Goal: Information Seeking & Learning: Find specific fact

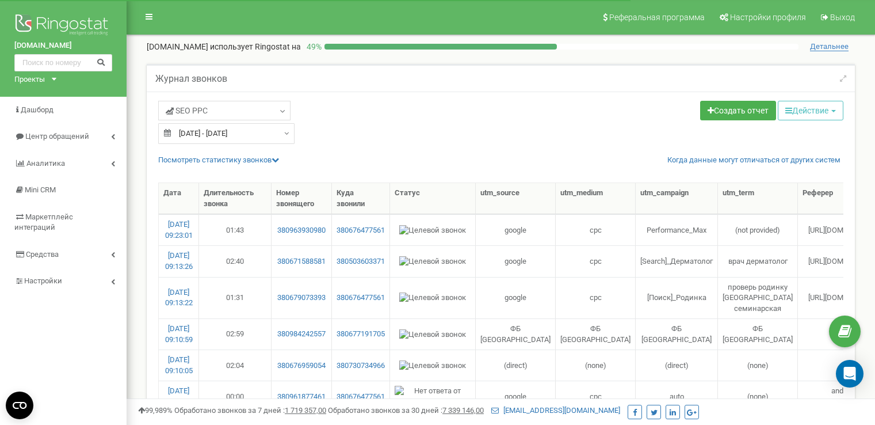
select select "50"
click at [37, 136] on span "Центр обращений" at bounding box center [57, 136] width 64 height 9
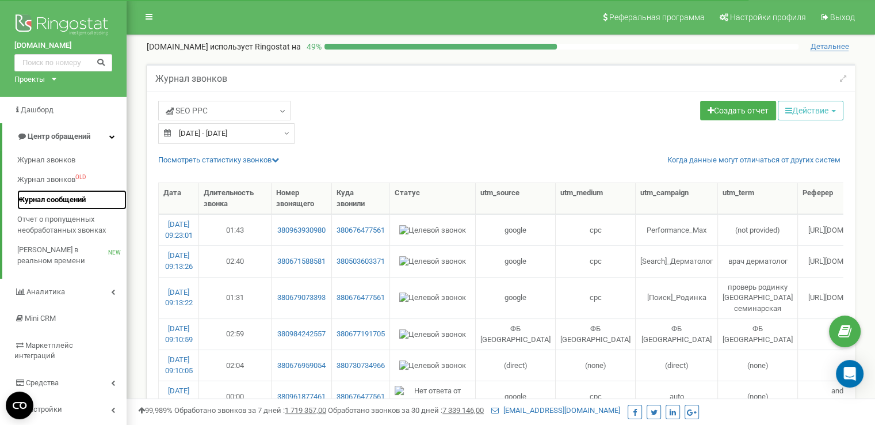
click at [51, 195] on span "Журнал сообщений" at bounding box center [51, 199] width 68 height 11
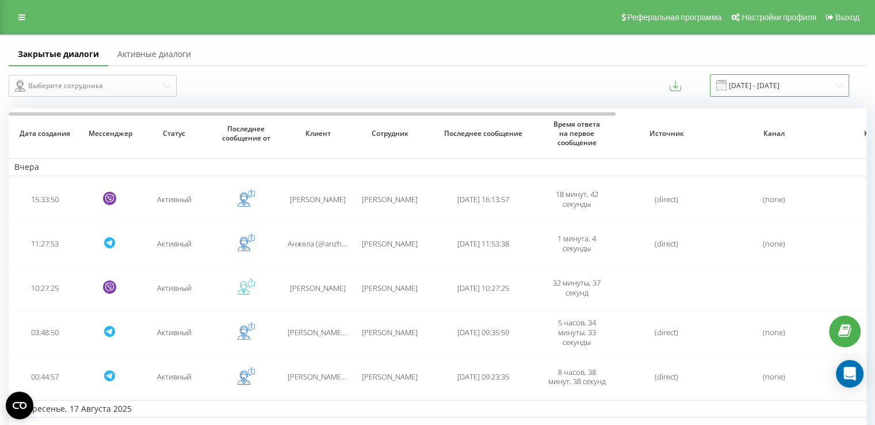
click at [792, 77] on input "19.07.2025 - 19.08.2025" at bounding box center [779, 85] width 139 height 22
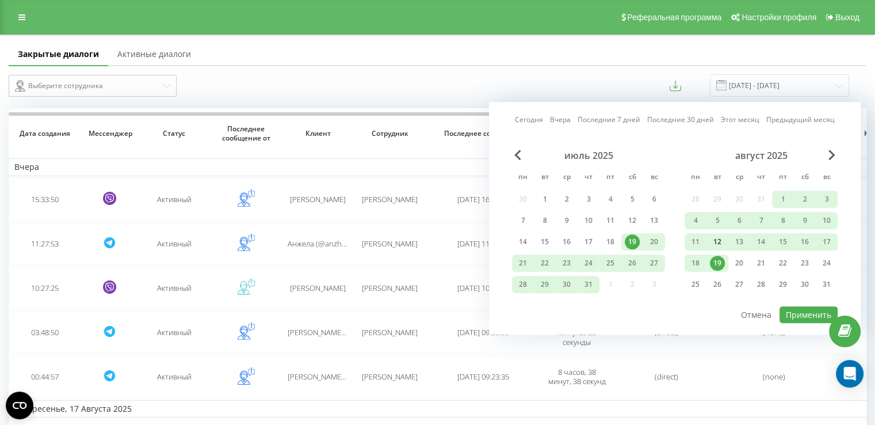
click at [714, 240] on div "12" at bounding box center [717, 241] width 15 height 15
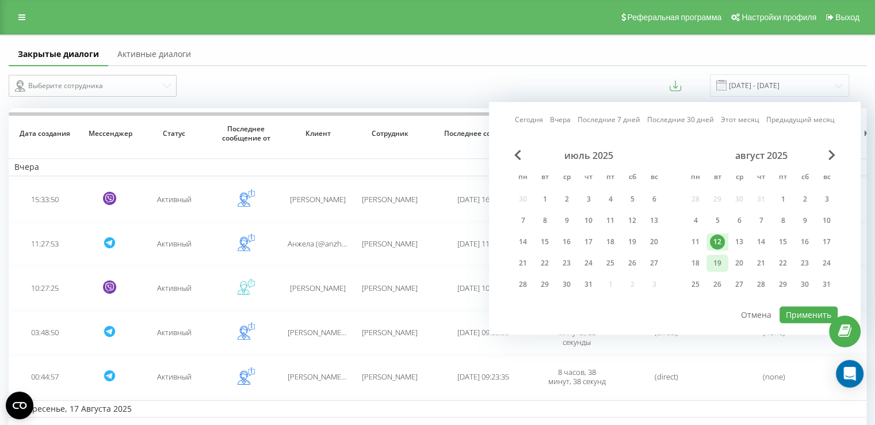
click at [717, 261] on div "19" at bounding box center [717, 262] width 15 height 15
click at [797, 307] on button "Применить" at bounding box center [809, 314] width 58 height 17
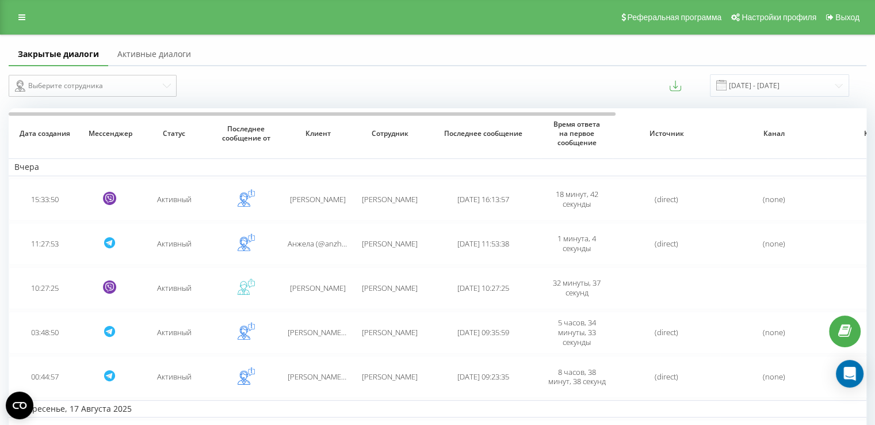
click at [691, 91] on div "12.08.2025 - 19.08.2025" at bounding box center [765, 85] width 168 height 22
click at [681, 87] on icon at bounding box center [676, 86] width 12 height 12
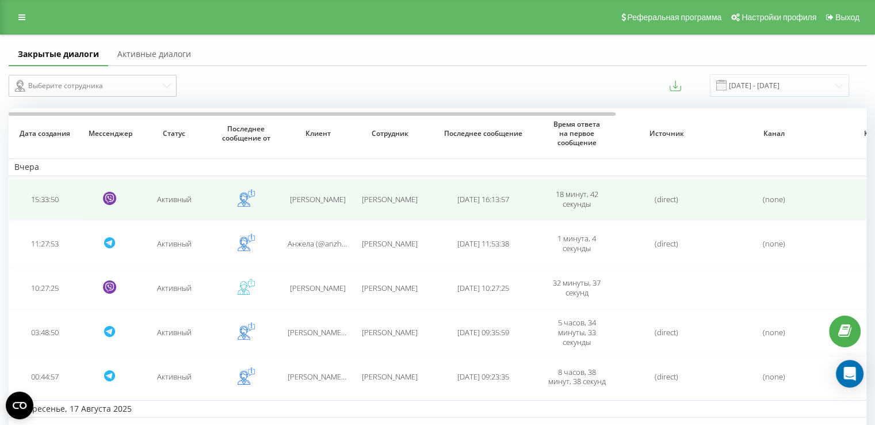
click at [324, 194] on span "Даниїл" at bounding box center [318, 199] width 56 height 10
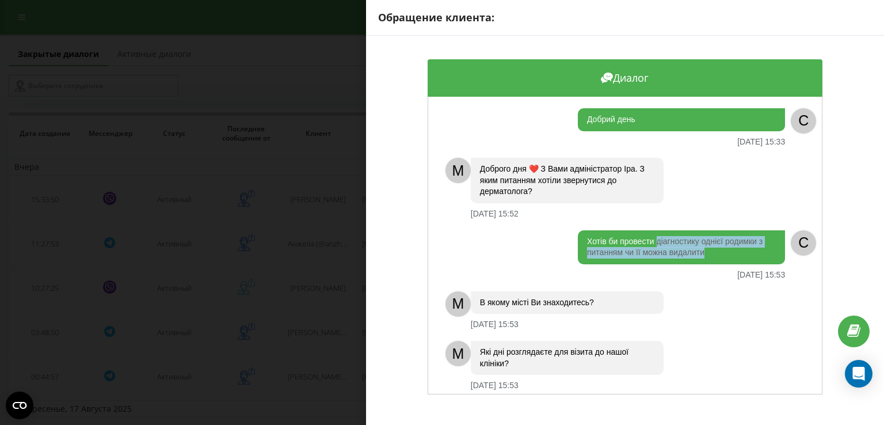
drag, startPoint x: 704, startPoint y: 255, endPoint x: 654, endPoint y: 242, distance: 51.2
click at [654, 242] on div "Хотів би провести діагностику однієї родимки з питанням чи її можна видалити" at bounding box center [681, 247] width 207 height 34
copy div "діагностику однієї родимки з питанням чи її можна видалити"
click at [333, 233] on div "Обращение клиента: Диалог Добрий день 18.08.2025 15:33 C M Доброго дня ❤️ З Вам…" at bounding box center [442, 212] width 884 height 425
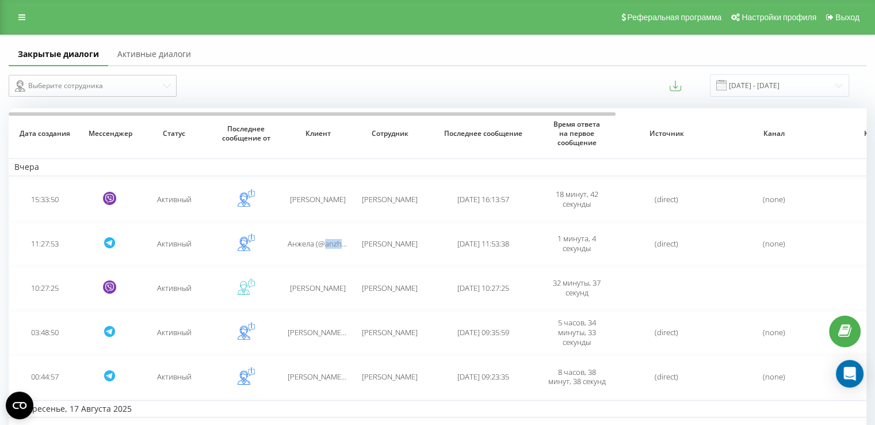
click at [333, 233] on td "Анжела (@anzhela717)" at bounding box center [318, 244] width 72 height 42
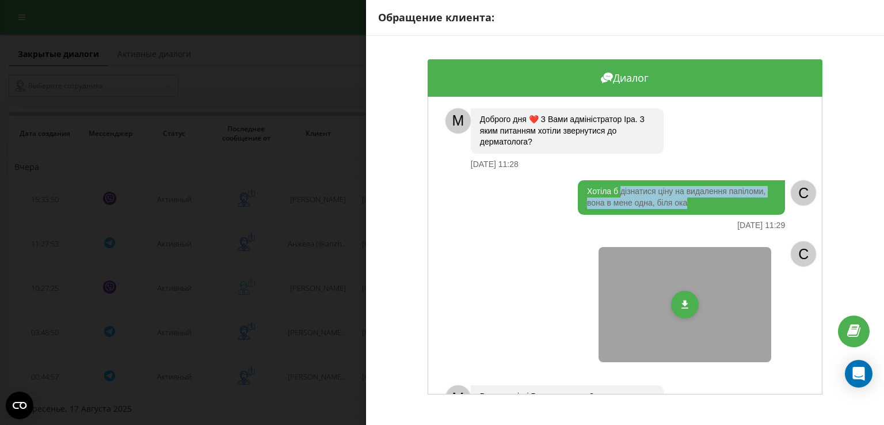
drag, startPoint x: 697, startPoint y: 208, endPoint x: 618, endPoint y: 194, distance: 79.9
click at [618, 194] on div "Хотіла б дізнатися ціну на видалення папіломи, вона в мене одна, біля ока" at bounding box center [681, 197] width 207 height 34
copy div "дізнатися ціну на видалення папіломи, вона в мене одна, біля ока"
click at [336, 337] on div "Обращение клиента: Диалог M Доброго дня ❤️ З Вами адміністратор Іра. З яким пит…" at bounding box center [442, 212] width 884 height 425
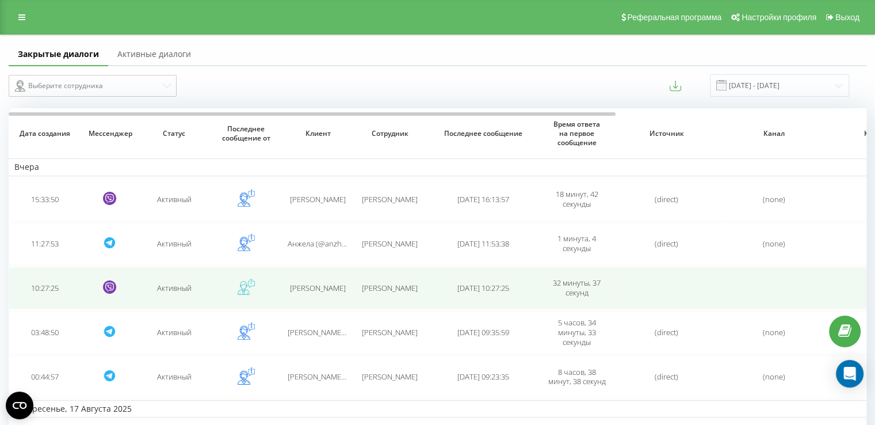
click at [331, 284] on span "Татьяна" at bounding box center [318, 288] width 56 height 10
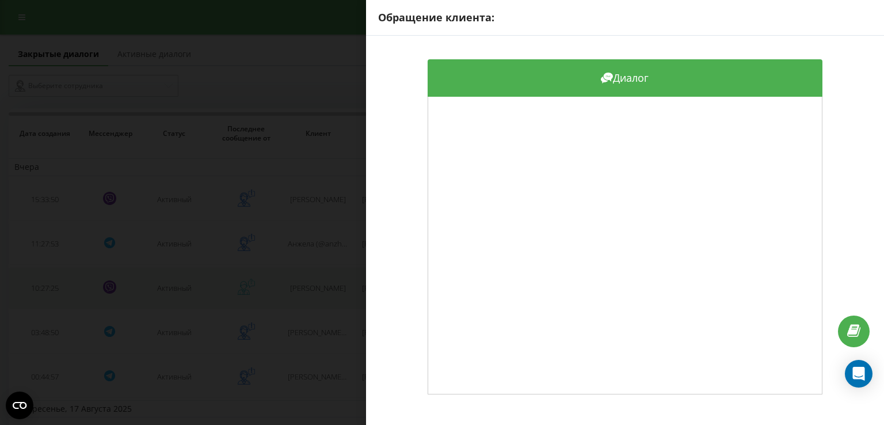
click at [331, 284] on div "Обращение клиента: Диалог" at bounding box center [442, 212] width 884 height 425
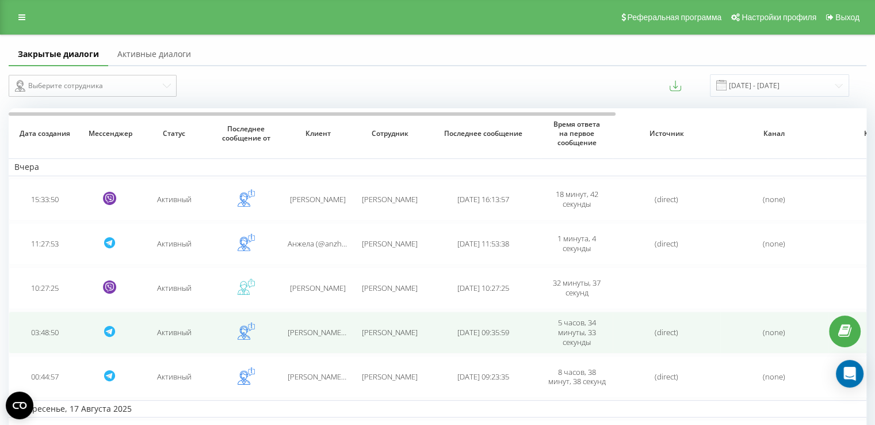
click at [325, 334] on span "Masha (@mariiabaranovska)" at bounding box center [352, 332] width 129 height 10
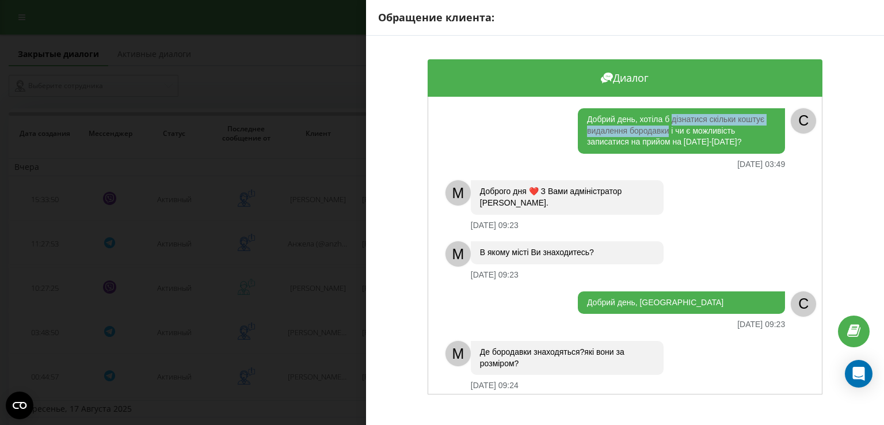
drag, startPoint x: 669, startPoint y: 119, endPoint x: 665, endPoint y: 131, distance: 13.3
click at [665, 131] on div "Добрий день, хотіла б дізнатися скільки коштує видалення бородавки і чи є можли…" at bounding box center [681, 130] width 207 height 45
copy div "дізнатися скільки коштує видалення бородавки"
click at [341, 331] on div "Обращение клиента: Диалог Добрий день, хотіла б дізнатися скільки коштує видале…" at bounding box center [442, 212] width 884 height 425
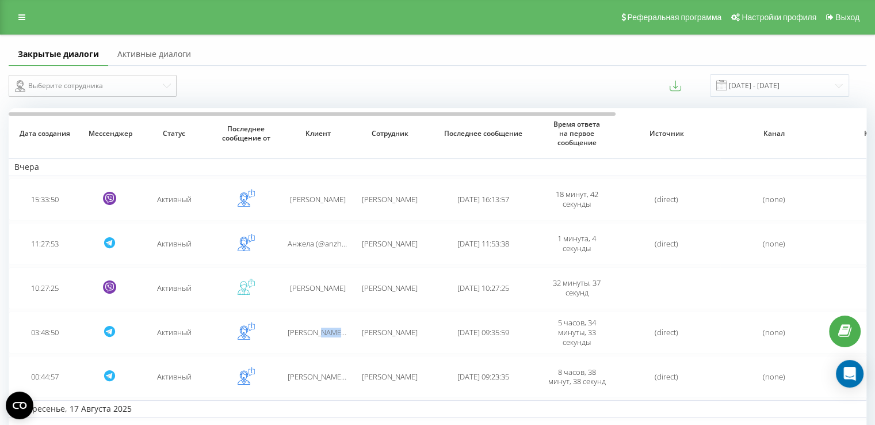
click at [341, 331] on span "Masha (@mariiabaranovska)" at bounding box center [352, 332] width 129 height 10
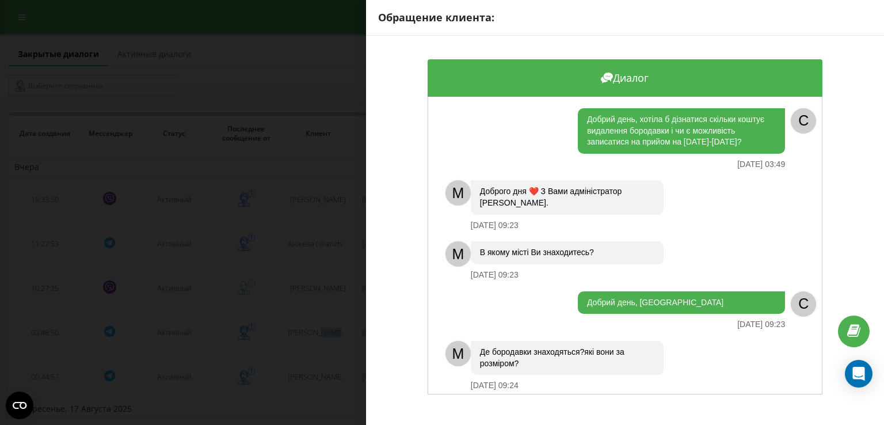
click at [341, 331] on div "Обращение клиента: Диалог Добрий день, хотіла б дізнатися скільки коштує видале…" at bounding box center [442, 212] width 884 height 425
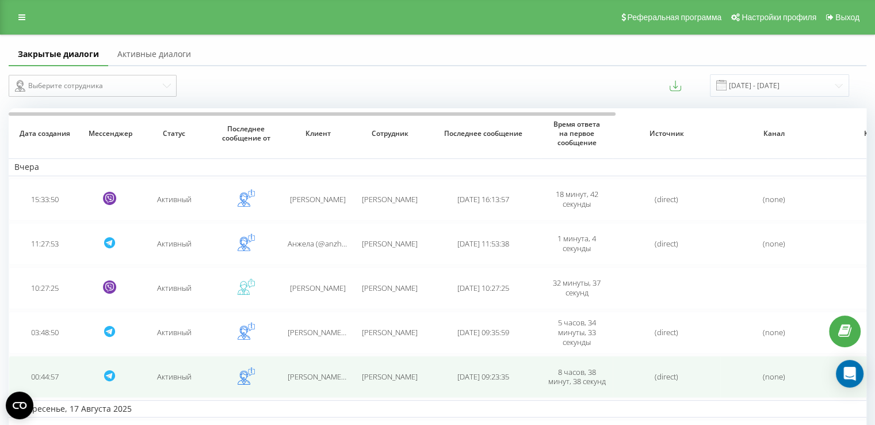
click at [348, 366] on td "Olena (@OlenaBieliaieva) Bieliaieva" at bounding box center [318, 377] width 72 height 42
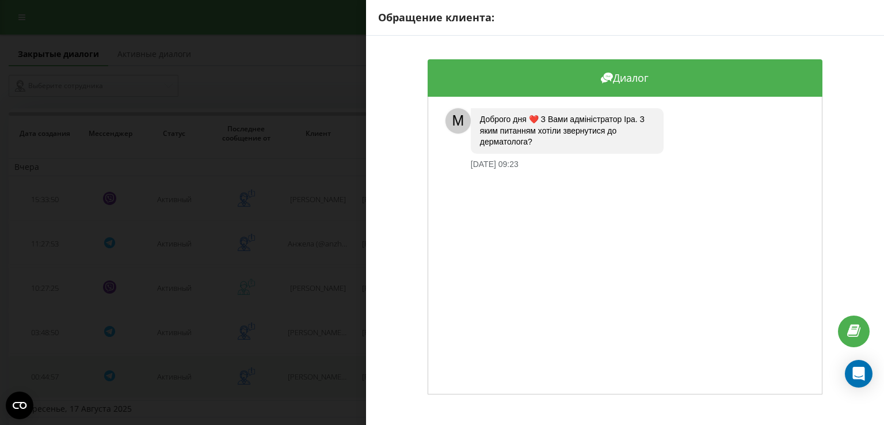
click at [348, 366] on div "Обращение клиента: Диалог M Доброго дня ❤️ З Вами адміністратор Іра. З яким пит…" at bounding box center [442, 212] width 884 height 425
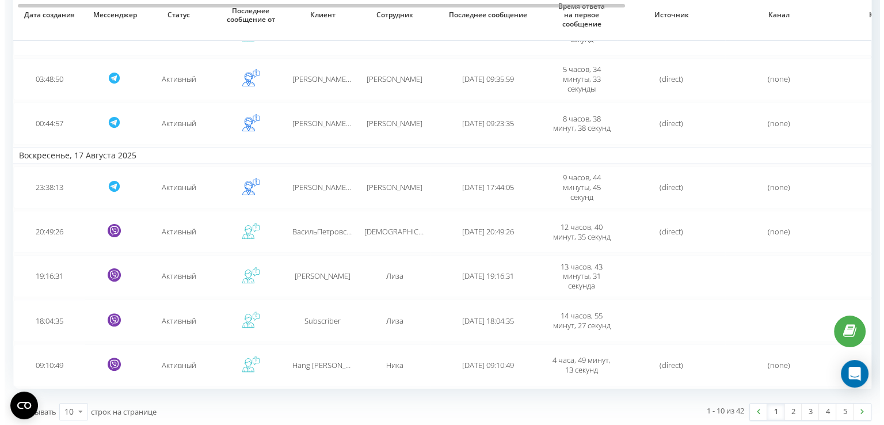
scroll to position [254, 0]
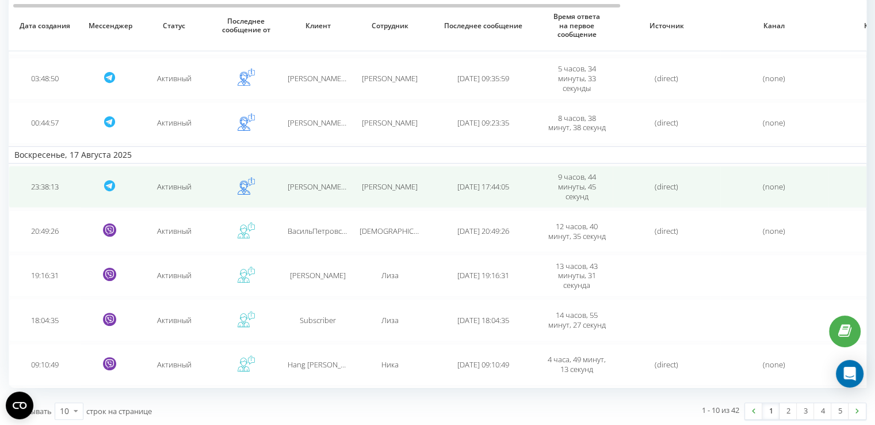
click at [305, 189] on span "JULIYA (@yporotaya_princess)" at bounding box center [355, 186] width 134 height 10
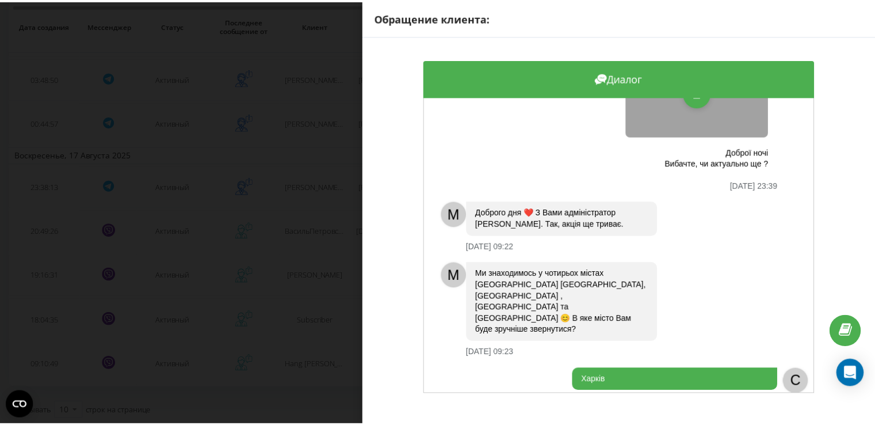
scroll to position [59, 0]
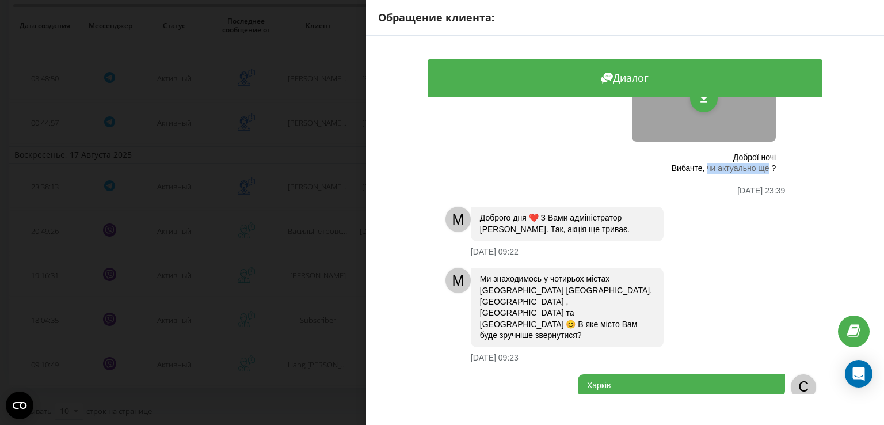
drag, startPoint x: 759, startPoint y: 168, endPoint x: 700, endPoint y: 169, distance: 59.8
click at [700, 169] on div "Доброї ночі Вибачте, чи актуально ще ?" at bounding box center [681, 163] width 189 height 22
copy div "чи актуально ще"
click at [306, 185] on div "Обращение клиента: Диалог Доброї ночі Вибачте, чи актуально ще ? 17.08.2025 23:…" at bounding box center [442, 212] width 884 height 425
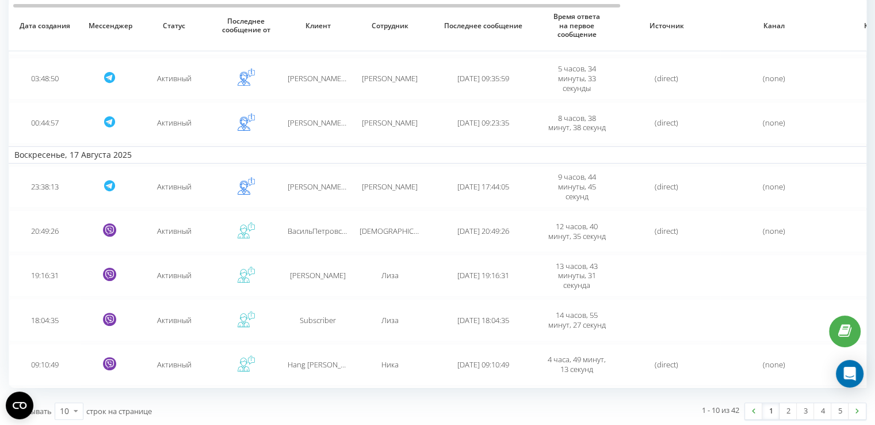
click at [306, 185] on span "JULIYA (@yporotaya_princess)" at bounding box center [355, 186] width 134 height 10
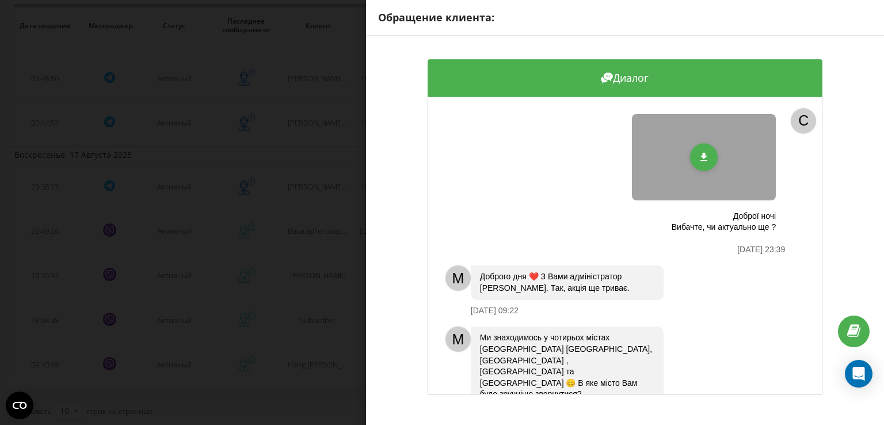
click at [306, 185] on div "Обращение клиента: Диалог Доброї ночі Вибачте, чи актуально ще ? 17.08.2025 23:…" at bounding box center [442, 212] width 884 height 425
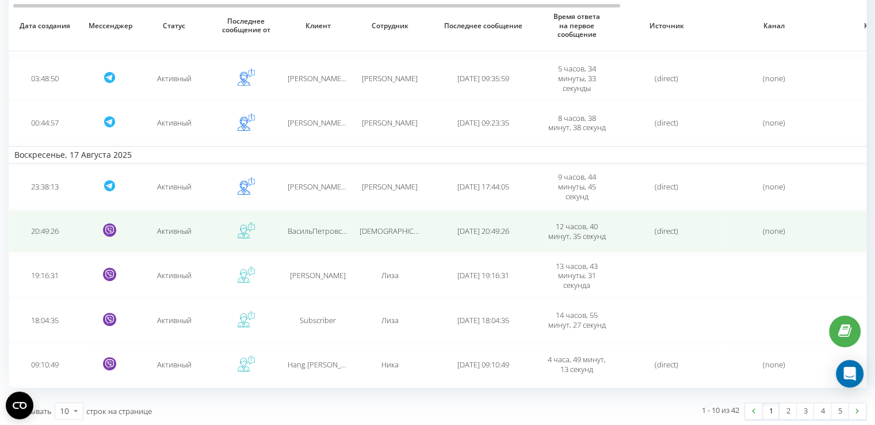
click at [319, 226] on span "ВасильПетровський" at bounding box center [323, 231] width 71 height 10
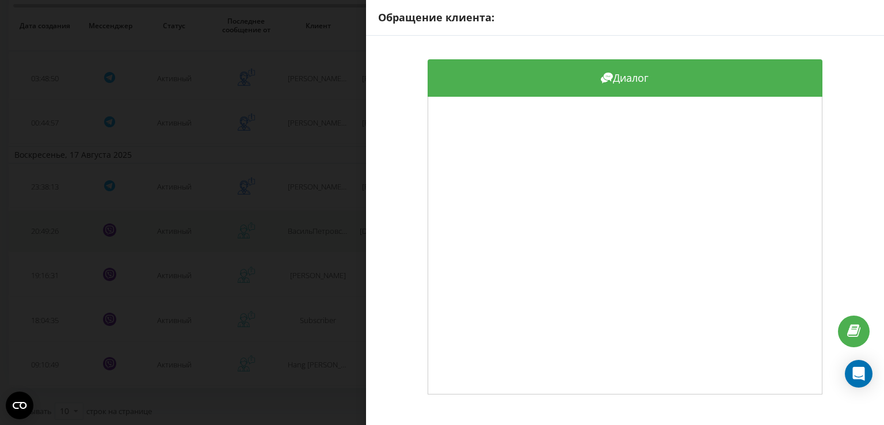
click at [319, 224] on div "Обращение клиента: Диалог" at bounding box center [442, 212] width 884 height 425
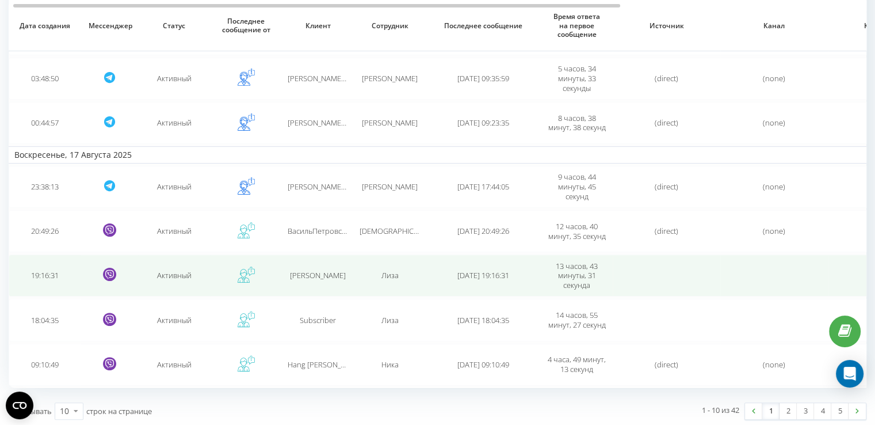
click at [324, 270] on span "Светлана" at bounding box center [318, 275] width 56 height 10
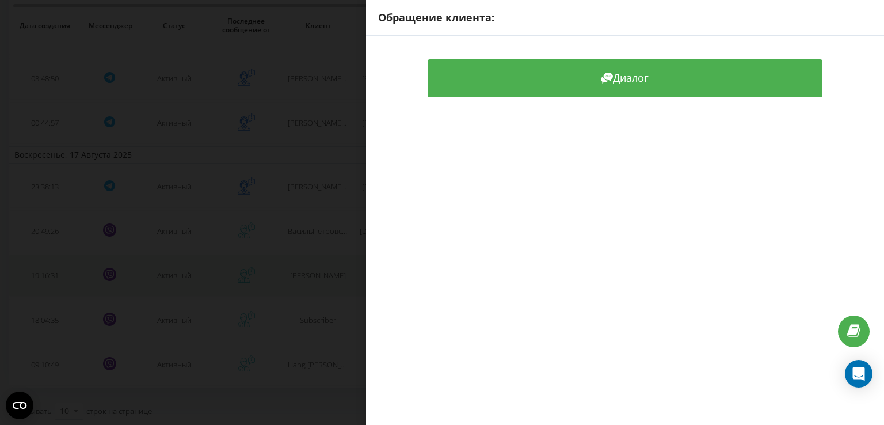
click at [324, 269] on div "Обращение клиента: Диалог" at bounding box center [442, 212] width 884 height 425
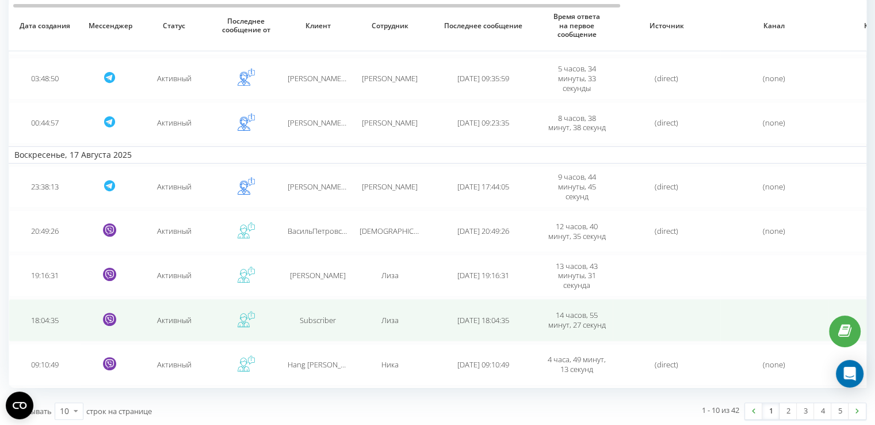
click at [309, 322] on td "Subscriber" at bounding box center [318, 320] width 72 height 42
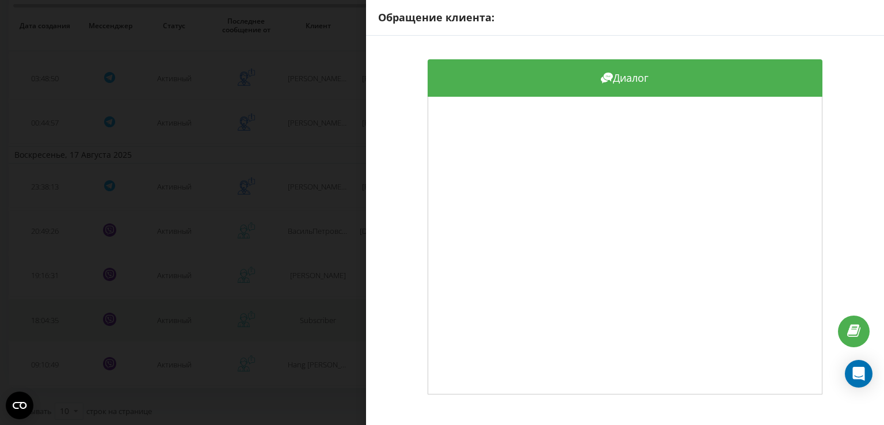
click at [309, 322] on div "Обращение клиента: Диалог" at bounding box center [442, 212] width 884 height 425
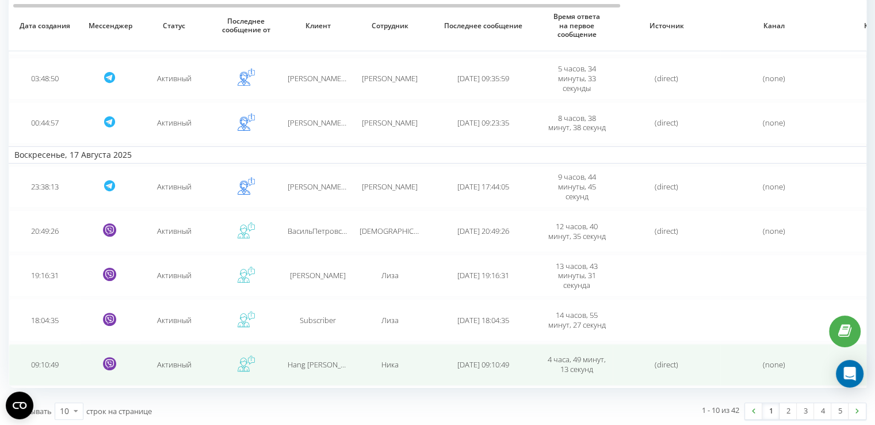
click at [311, 360] on span "Hang Pham" at bounding box center [325, 364] width 75 height 10
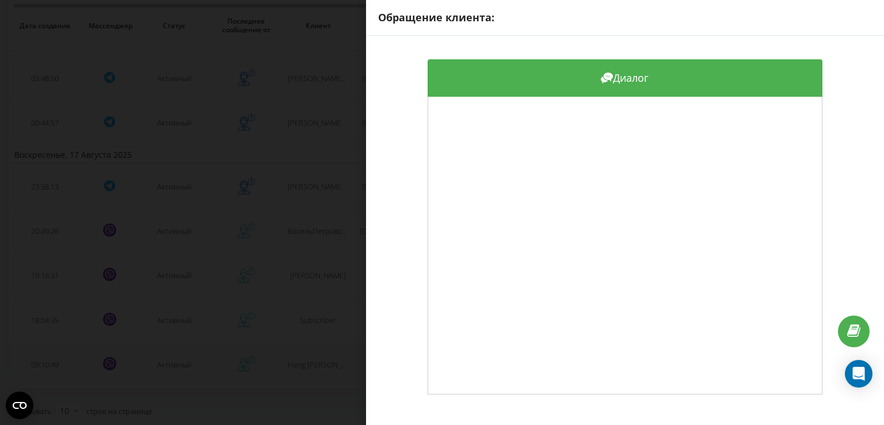
click at [311, 360] on div "Обращение клиента: Диалог" at bounding box center [442, 212] width 884 height 425
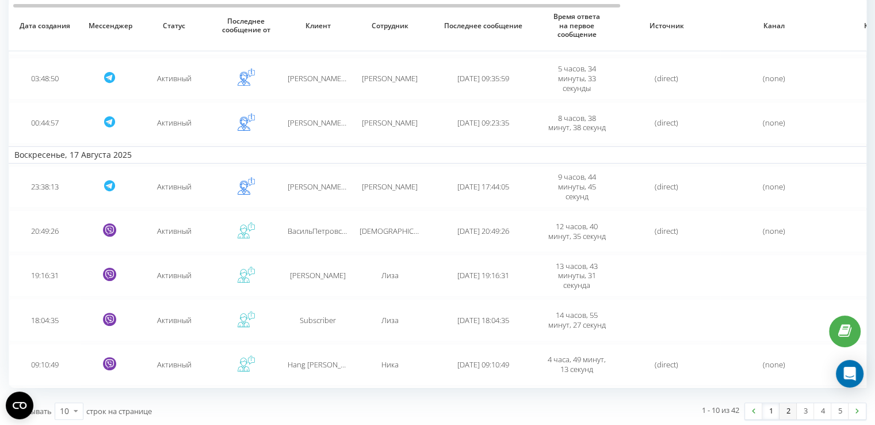
click at [787, 405] on link "2" at bounding box center [788, 411] width 17 height 16
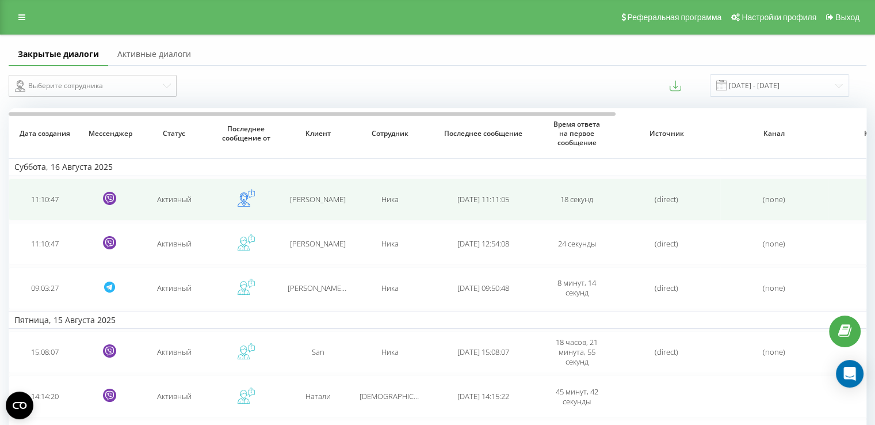
click at [417, 199] on div "Ника" at bounding box center [390, 199] width 60 height 10
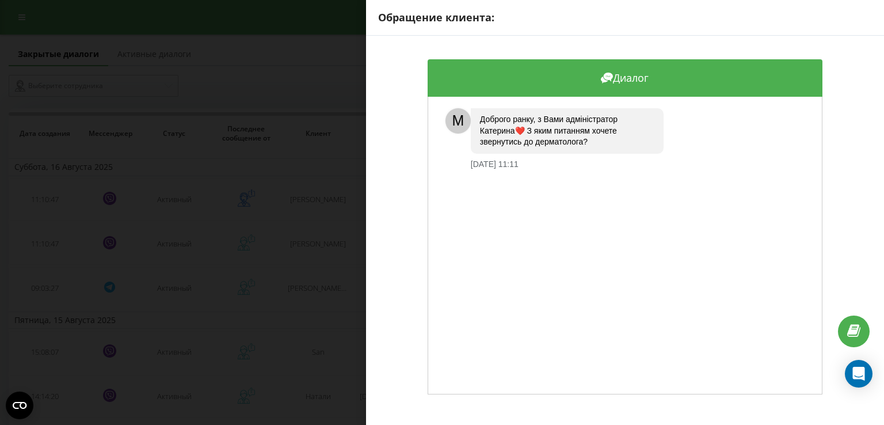
click at [337, 199] on div "Обращение клиента: Диалог M Доброго ранку, з Вами адміністратор Катерина❤️ З як…" at bounding box center [442, 212] width 884 height 425
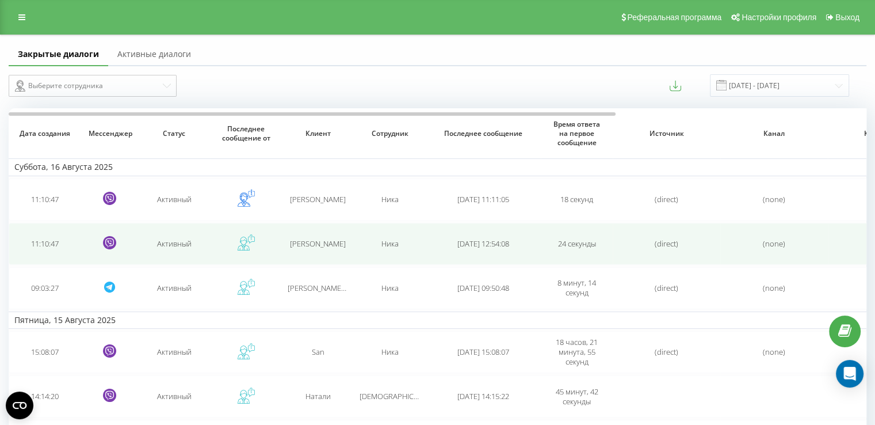
click at [337, 235] on td "Маргарита Киш" at bounding box center [318, 244] width 72 height 42
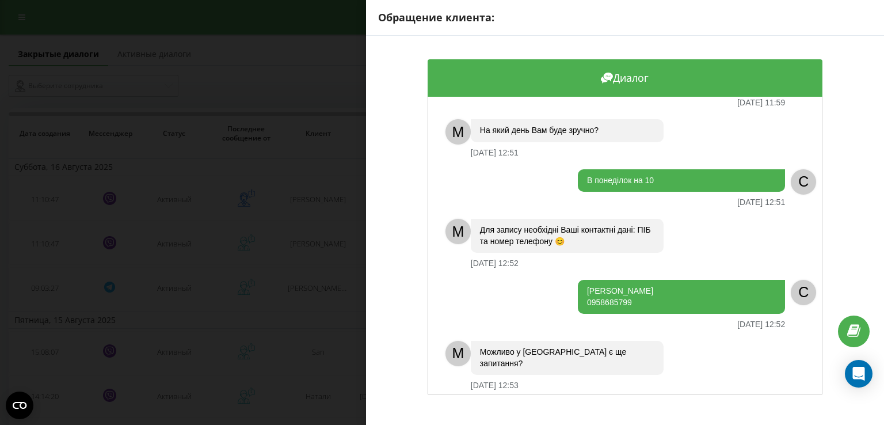
scroll to position [291, 0]
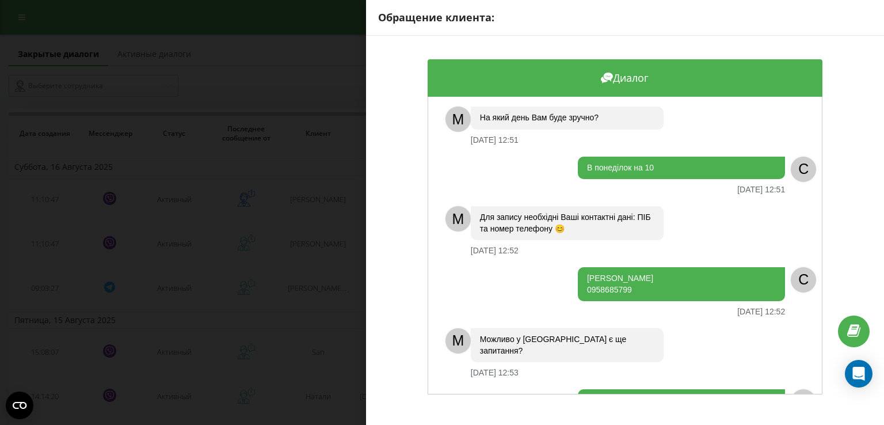
drag, startPoint x: 631, startPoint y: 258, endPoint x: 574, endPoint y: 243, distance: 58.8
click at [578, 267] on div "Кіш Маргарита Станіславівна 0958685799" at bounding box center [681, 284] width 207 height 34
copy div "Кіш Маргарита Станіславівна 0958685799"
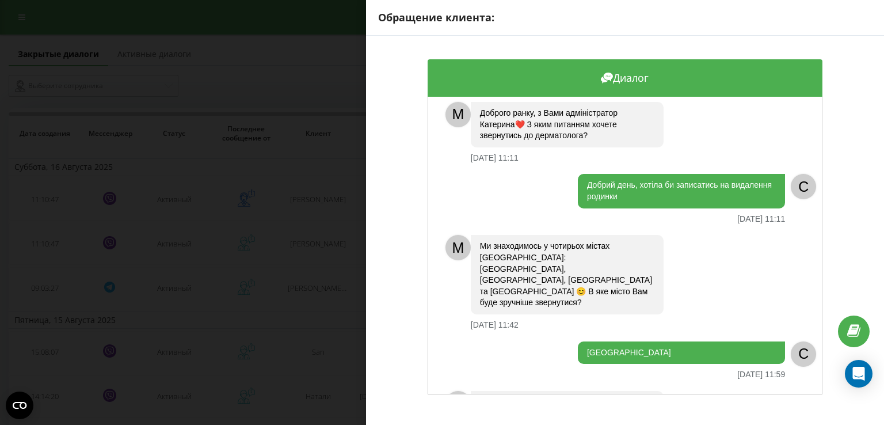
scroll to position [0, 0]
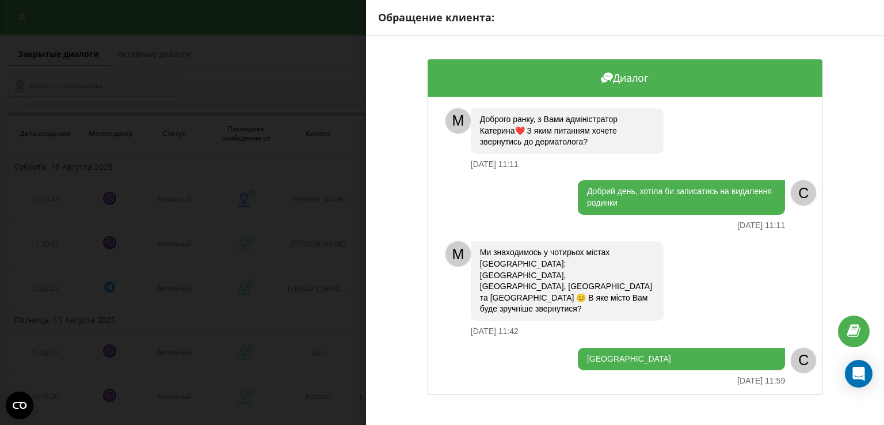
click at [342, 224] on div "Обращение клиента: Диалог M Доброго ранку, з Вами адміністратор Катерина❤️ З як…" at bounding box center [442, 212] width 884 height 425
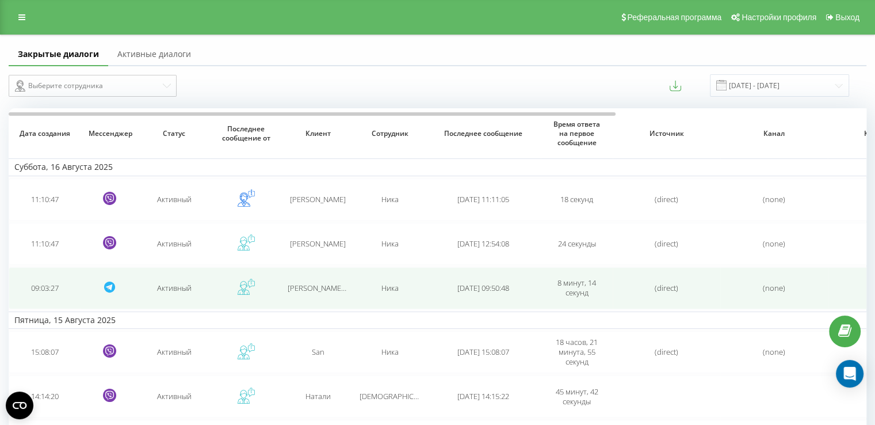
click at [301, 285] on span "Irina (@Irinaovsetsova)" at bounding box center [350, 288] width 125 height 10
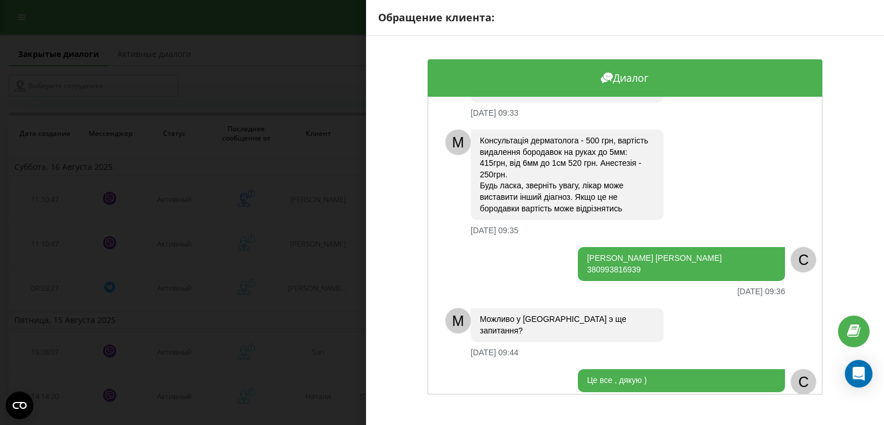
scroll to position [764, 0]
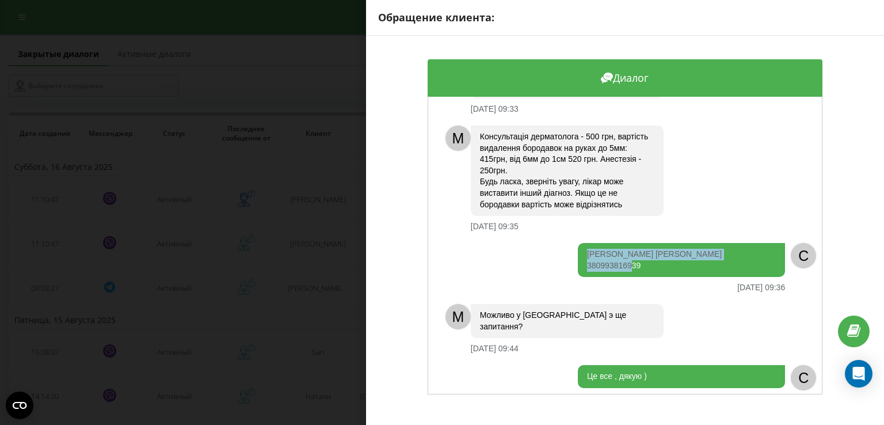
drag, startPoint x: 642, startPoint y: 242, endPoint x: 580, endPoint y: 233, distance: 62.2
click at [580, 243] on div "Овсецова Ірина Олексіївна 380993816939" at bounding box center [681, 260] width 207 height 34
copy div "Овсецова Ірина Олексіївна 380993816939"
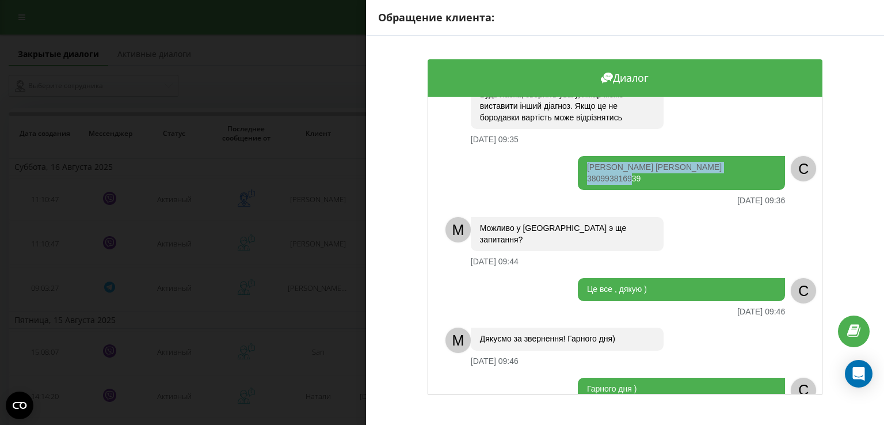
click at [315, 281] on div "Обращение клиента: Диалог . 16.08.2025 09:03 C Добрый ранок, яка вартість видал…" at bounding box center [442, 212] width 884 height 425
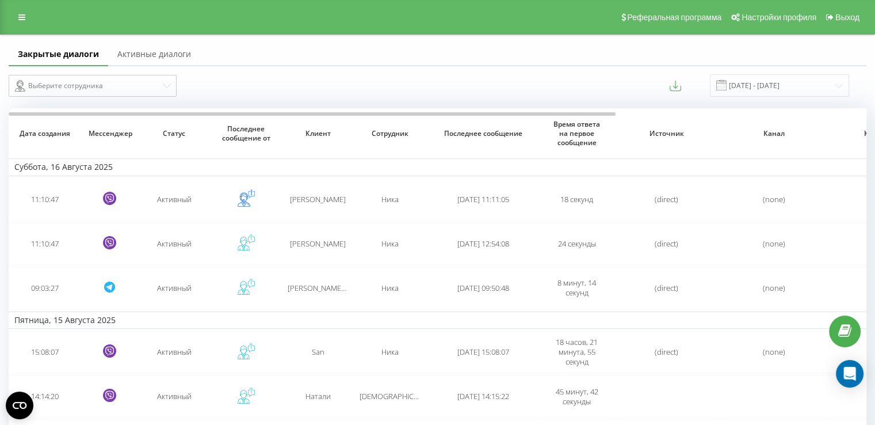
click at [315, 283] on span "Irina (@Irinaovsetsova)" at bounding box center [350, 288] width 125 height 10
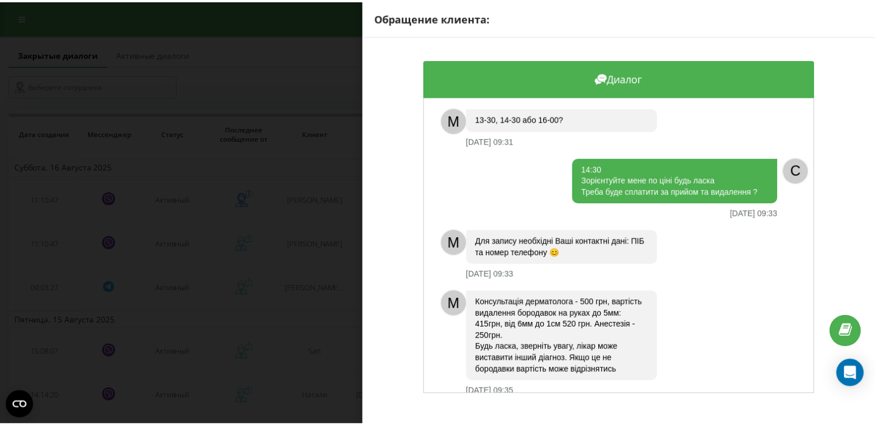
scroll to position [596, 0]
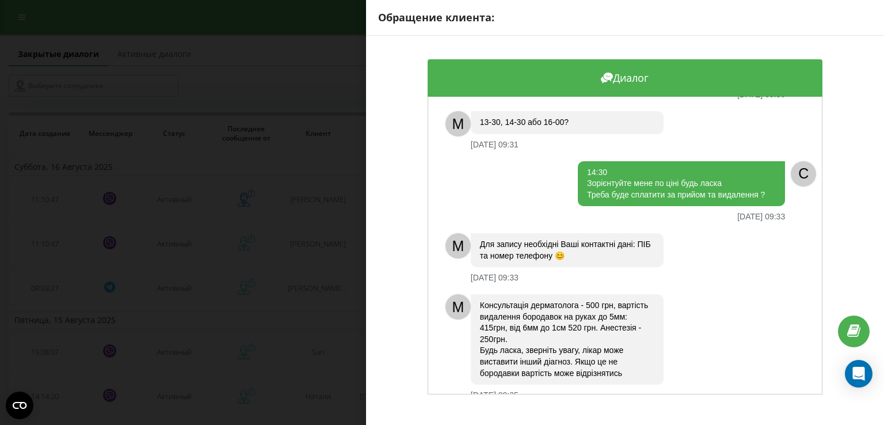
click at [353, 270] on div "Обращение клиента: Диалог . 16.08.2025 09:03 C Добрый ранок, яка вартість видал…" at bounding box center [442, 212] width 884 height 425
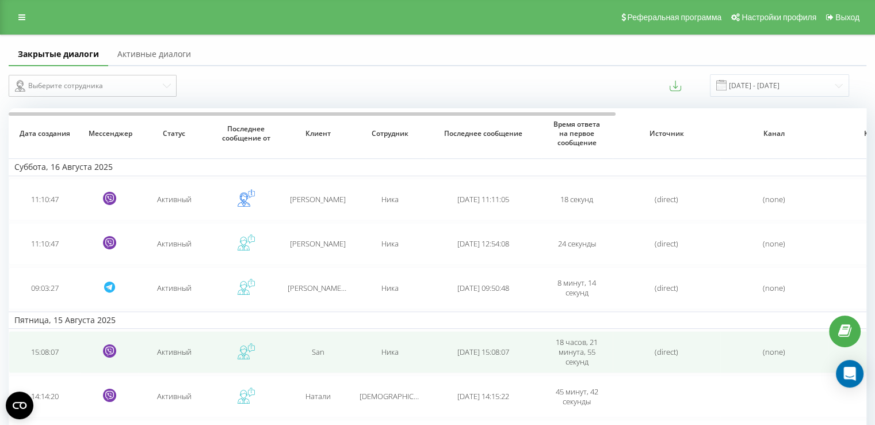
click at [303, 343] on td "San" at bounding box center [318, 352] width 72 height 42
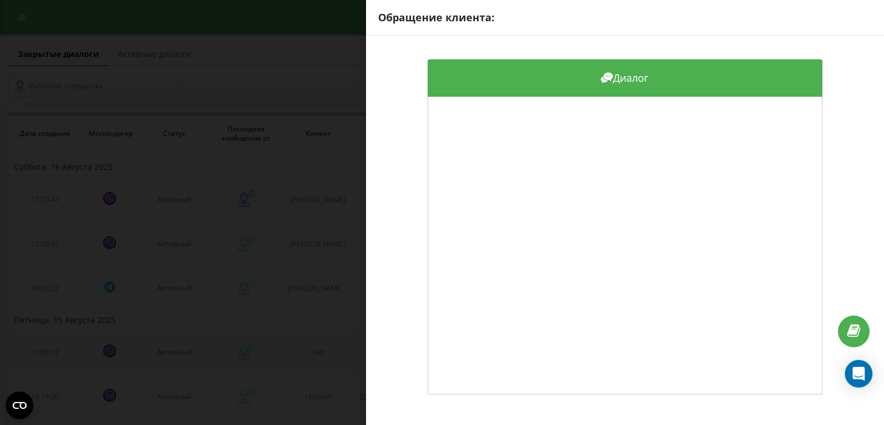
click at [303, 343] on div "Обращение клиента: Диалог" at bounding box center [442, 212] width 884 height 425
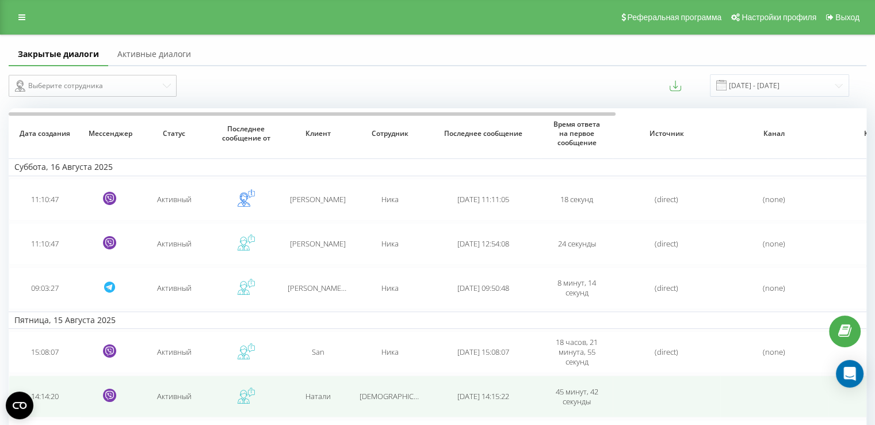
click at [322, 388] on td "Натали" at bounding box center [318, 396] width 72 height 42
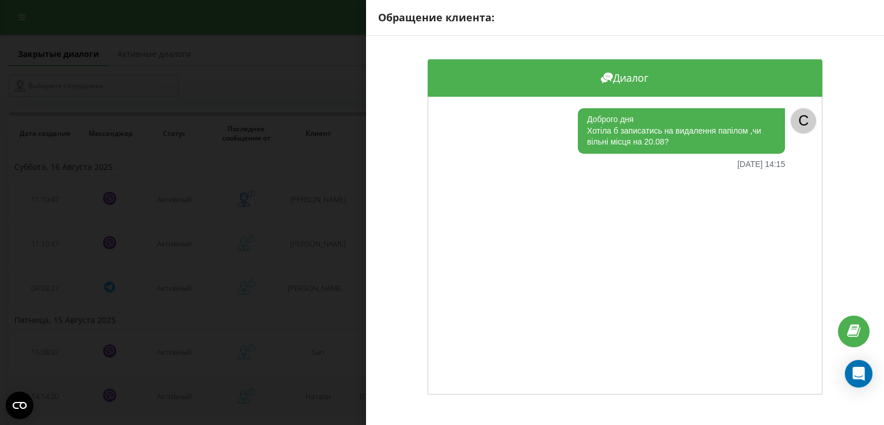
click at [322, 388] on div "Обращение клиента: Диалог Доброго дня Хотіла б записатись на видалення папілом …" at bounding box center [442, 212] width 884 height 425
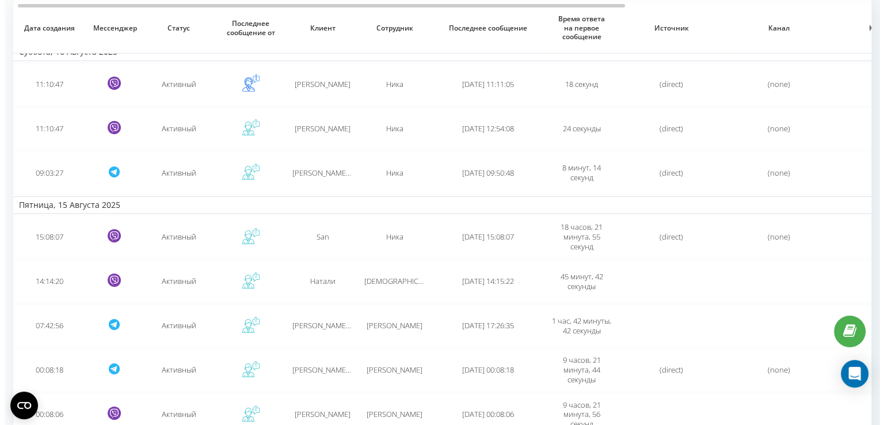
scroll to position [142, 0]
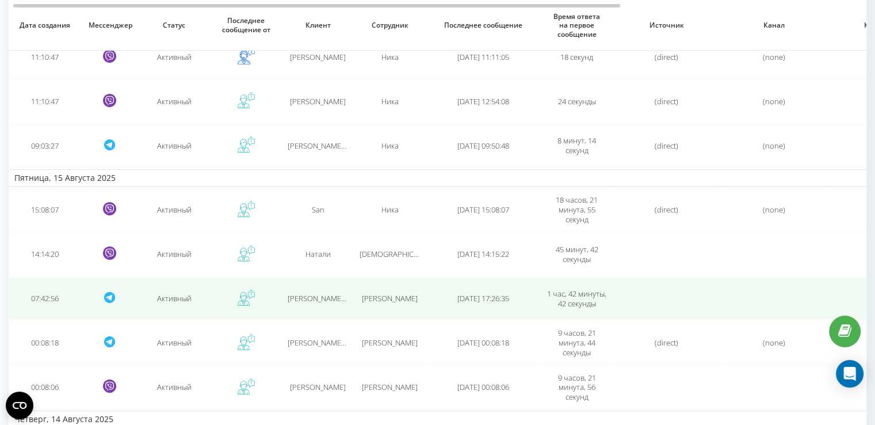
click at [387, 291] on td "Ира Боброва" at bounding box center [390, 298] width 72 height 42
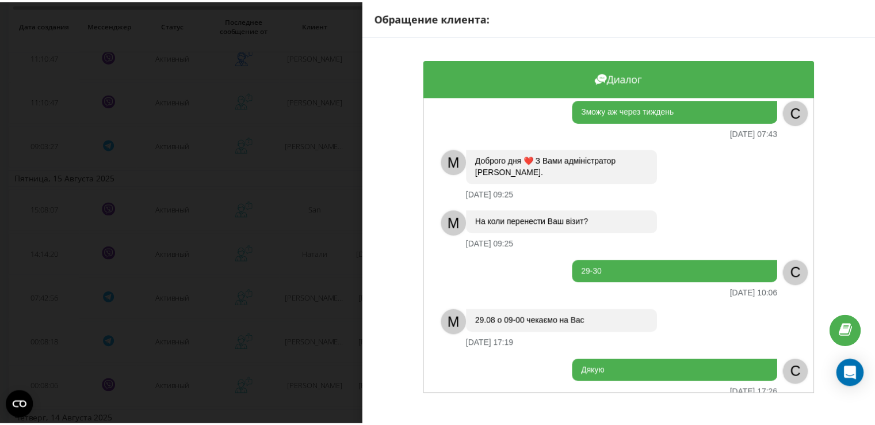
scroll to position [162, 0]
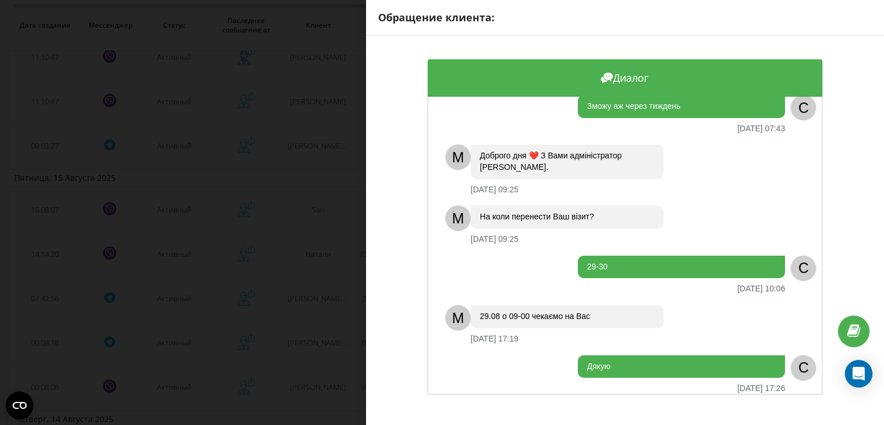
click at [335, 250] on div "Обращение клиента: Диалог Доброго ранку 15.08.2025 07:42 C Будь ласка відмініть…" at bounding box center [442, 212] width 884 height 425
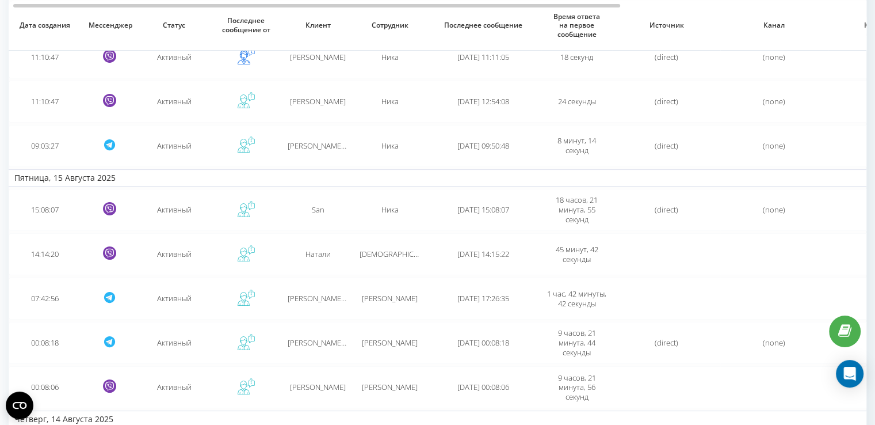
click at [335, 250] on div "Натали" at bounding box center [318, 254] width 60 height 10
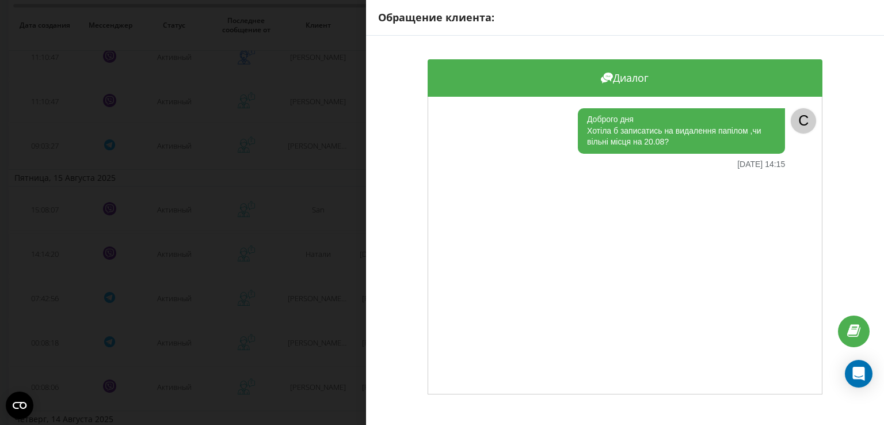
click at [335, 250] on div "Обращение клиента: Диалог Доброго дня Хотіла б записатись на видалення папілом …" at bounding box center [442, 212] width 884 height 425
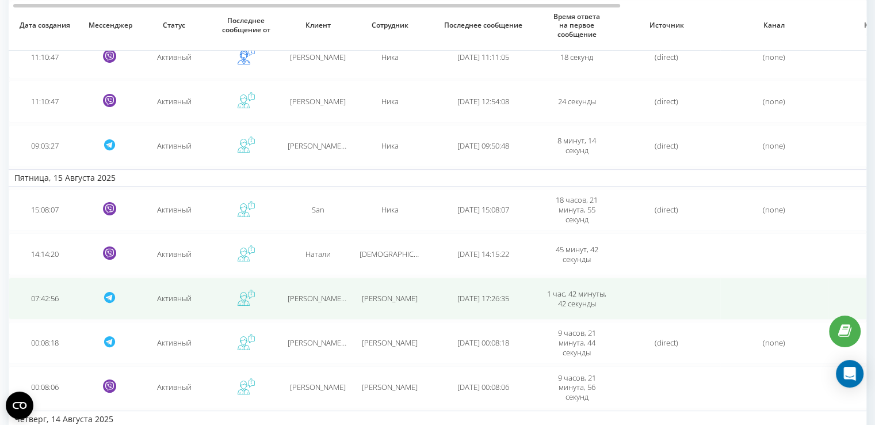
click at [336, 295] on span "Евгений (@Yevheniy_Nekrash) Некраш" at bounding box center [381, 298] width 187 height 10
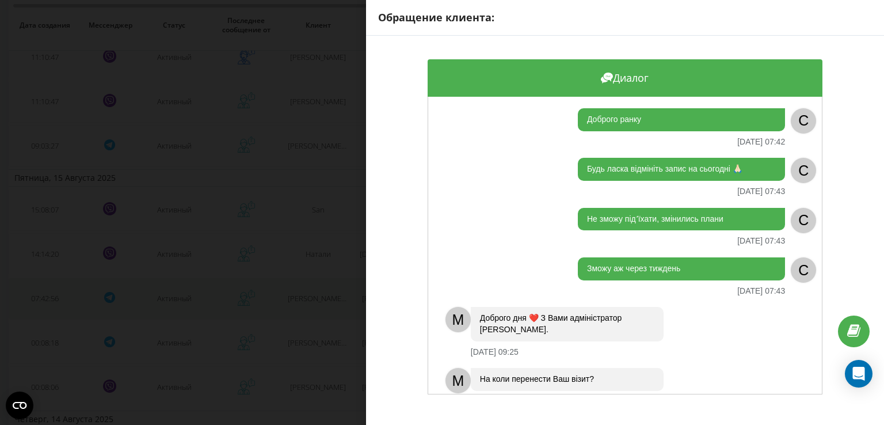
click at [336, 295] on div "Обращение клиента: Диалог Доброго ранку 15.08.2025 07:42 C Будь ласка відмініть…" at bounding box center [442, 212] width 884 height 425
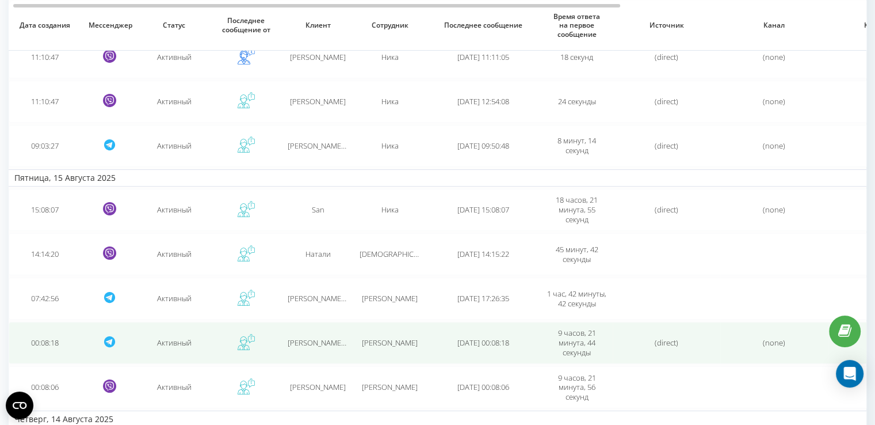
click at [328, 339] on span "Tetiana (@akd_tetyanka)" at bounding box center [344, 342] width 112 height 10
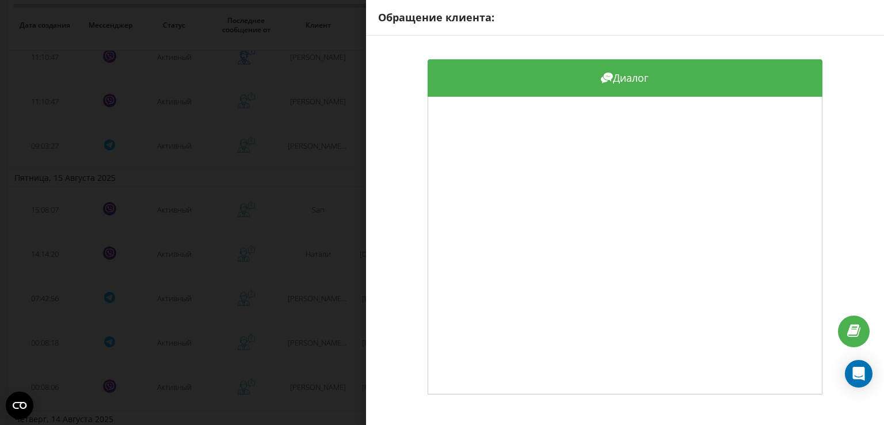
click at [328, 338] on div "Обращение клиента: Диалог" at bounding box center [442, 212] width 884 height 425
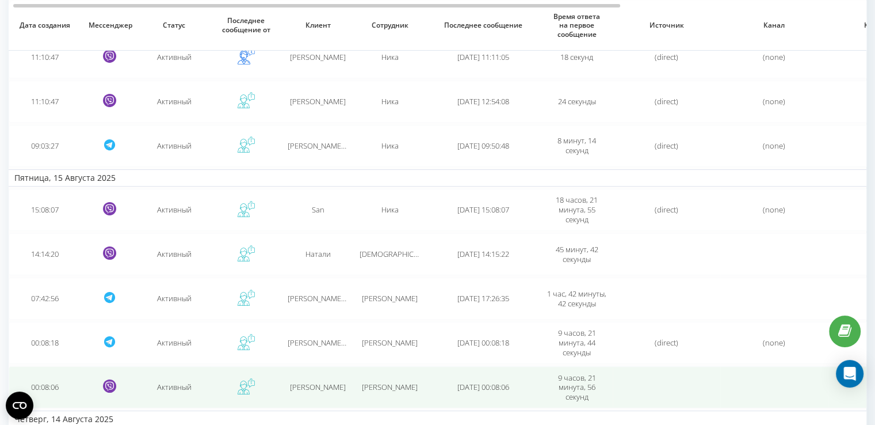
click at [323, 376] on td "Тетяна" at bounding box center [318, 387] width 72 height 42
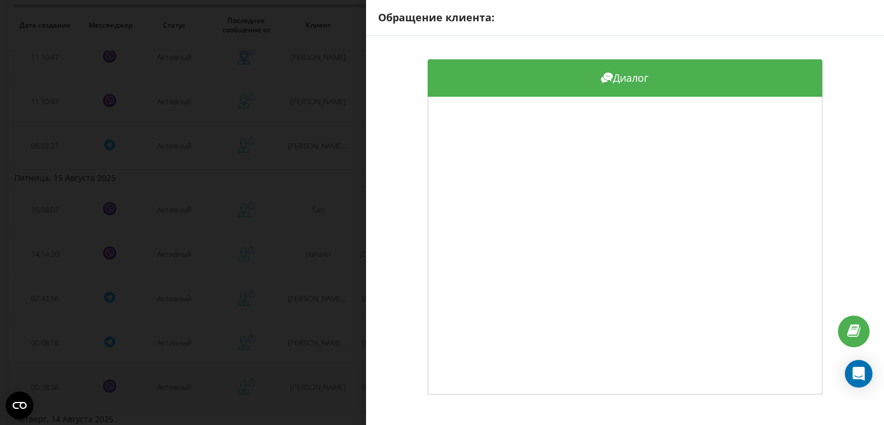
click at [323, 376] on div "Обращение клиента: Диалог" at bounding box center [442, 212] width 884 height 425
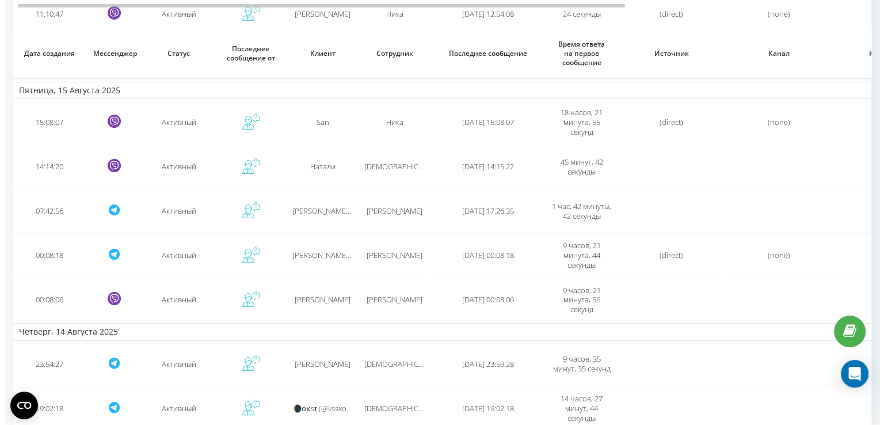
scroll to position [272, 0]
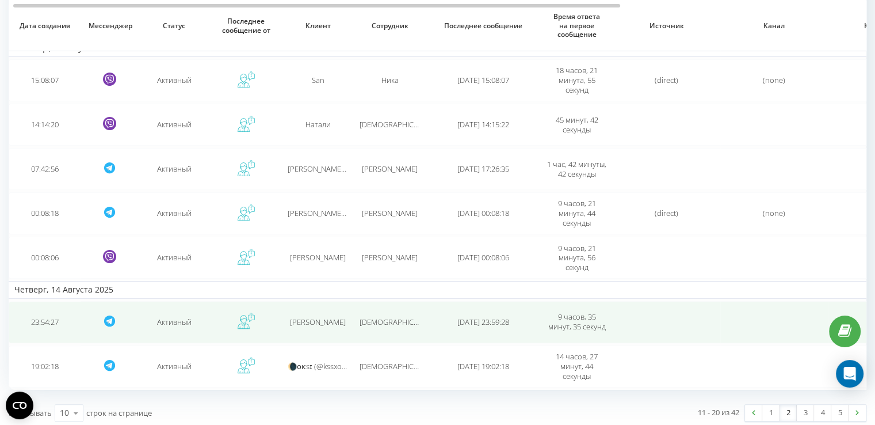
click at [465, 323] on span "2025-08-14 23:59:28" at bounding box center [483, 321] width 52 height 10
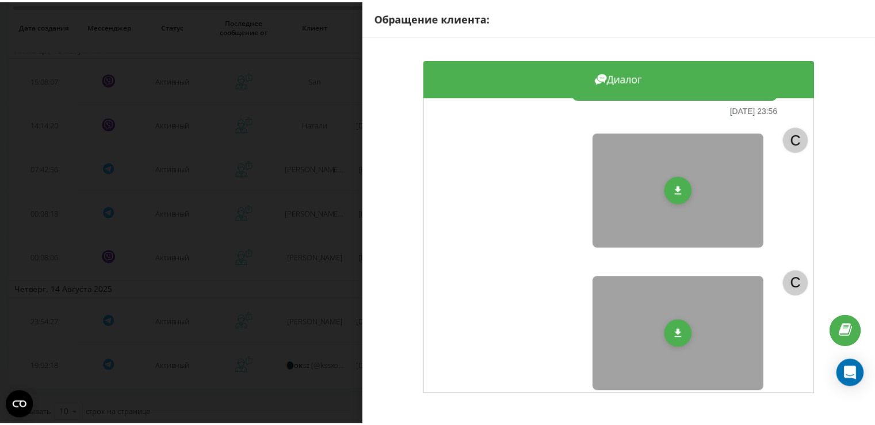
scroll to position [112, 0]
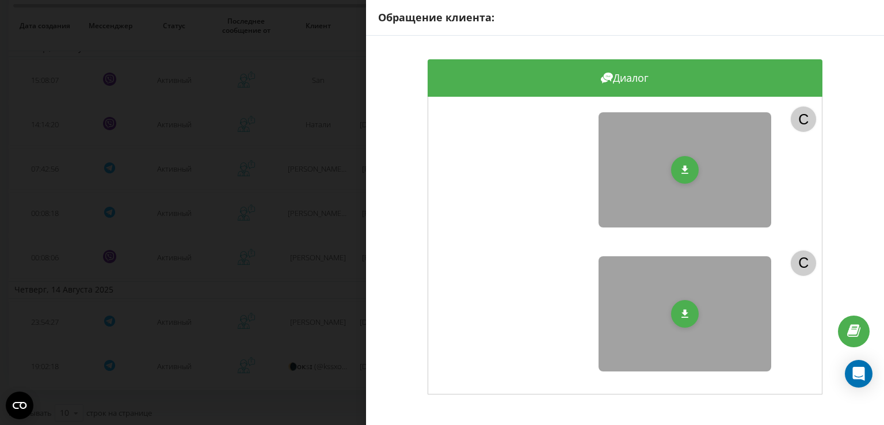
click at [313, 325] on div "Обращение клиента: Диалог Ти вмієш робити фотографію 14.08.2025 23:54 C Ти може…" at bounding box center [442, 212] width 884 height 425
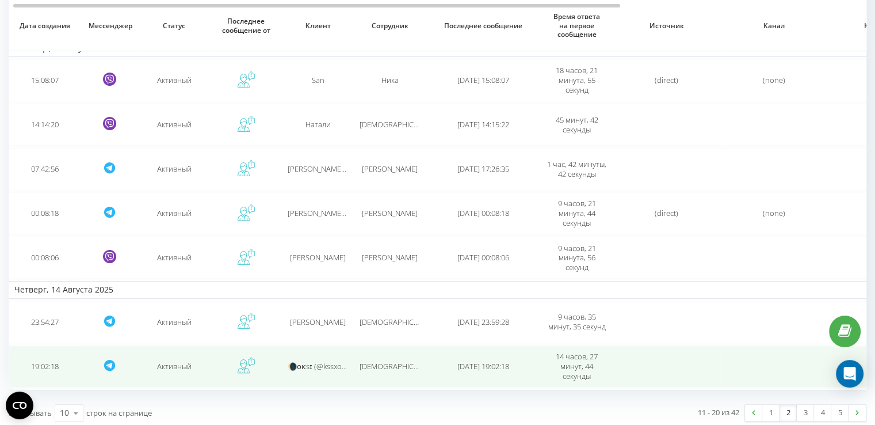
click at [322, 369] on td "🌘ᴏᴋsɪ (@kssxok07)" at bounding box center [318, 366] width 72 height 42
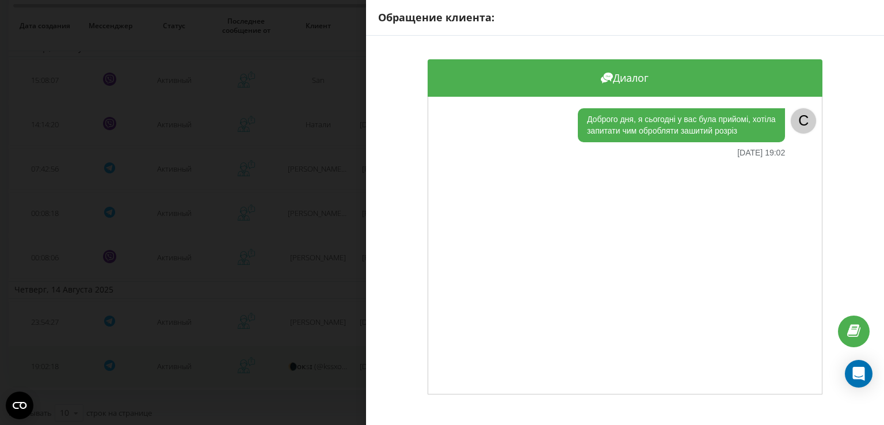
click at [322, 369] on div "Обращение клиента: Диалог Доброго дня, я сьогодні у вас була прийомі, хотіла за…" at bounding box center [442, 212] width 884 height 425
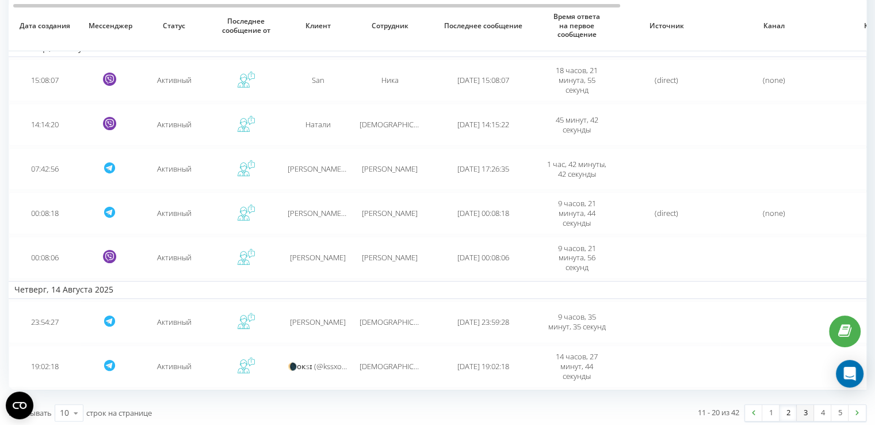
click at [804, 411] on link "3" at bounding box center [805, 412] width 17 height 16
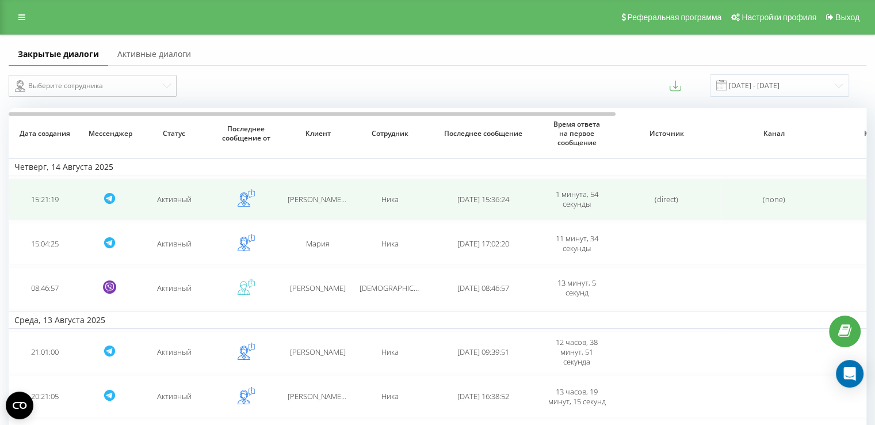
click at [299, 196] on span "Anna (@annakrav4enko) Kravchenko" at bounding box center [377, 199] width 178 height 10
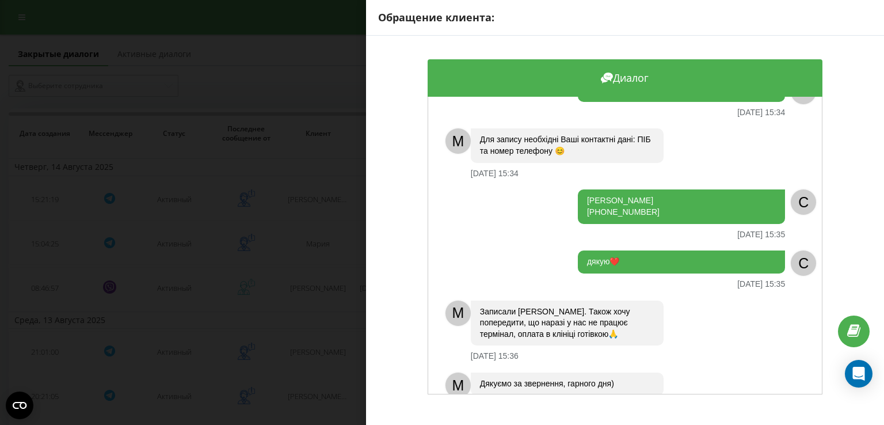
scroll to position [739, 0]
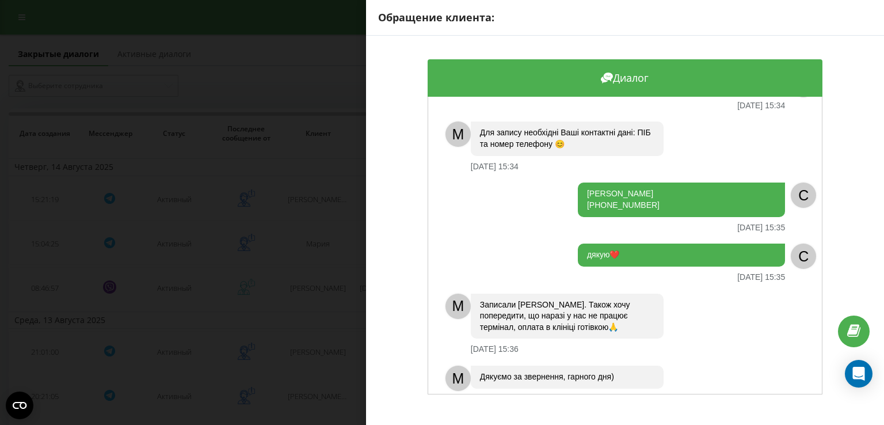
click at [241, 238] on div "Обращение клиента: Диалог Доброго дня. Чи можна записатись на консультацію стос…" at bounding box center [442, 212] width 884 height 425
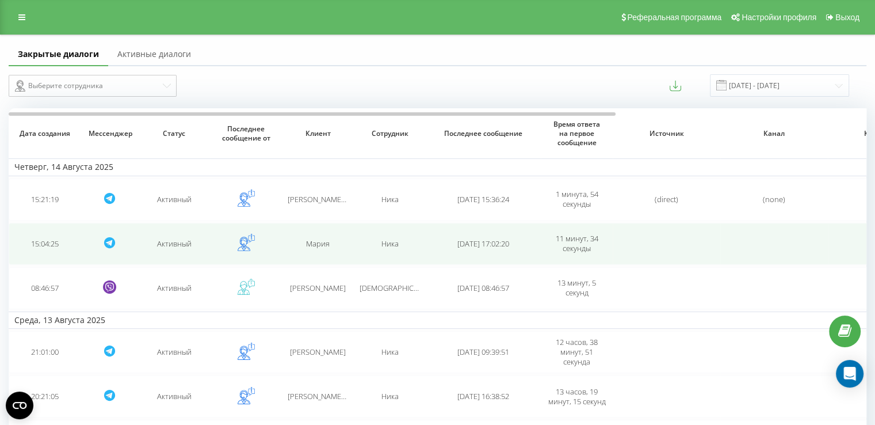
click at [303, 243] on div "Мария" at bounding box center [318, 244] width 60 height 10
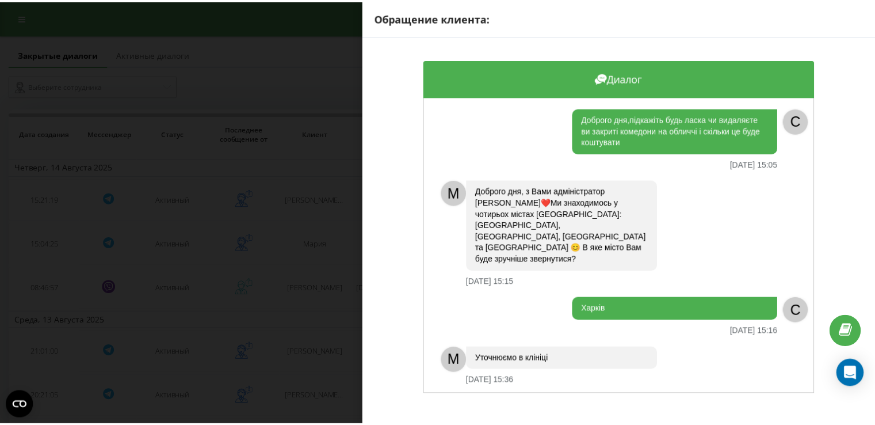
scroll to position [31, 0]
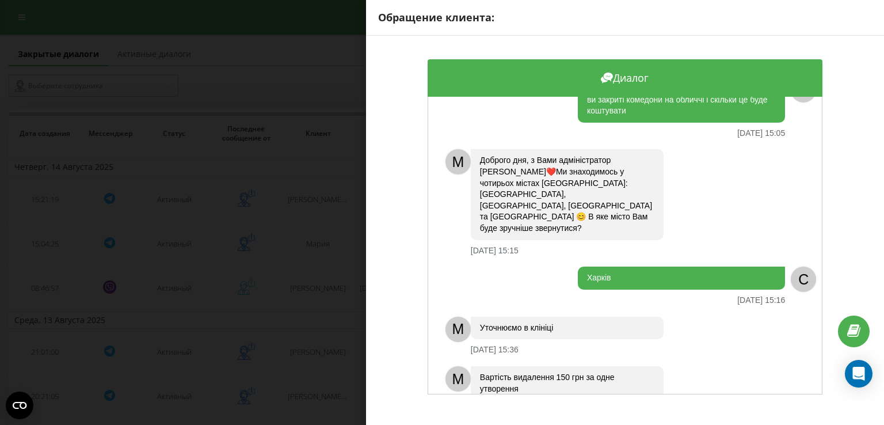
click at [281, 186] on div "Обращение клиента: Диалог Доброго дня,підкажіть будь ласка чи видаляєте ви закр…" at bounding box center [442, 212] width 884 height 425
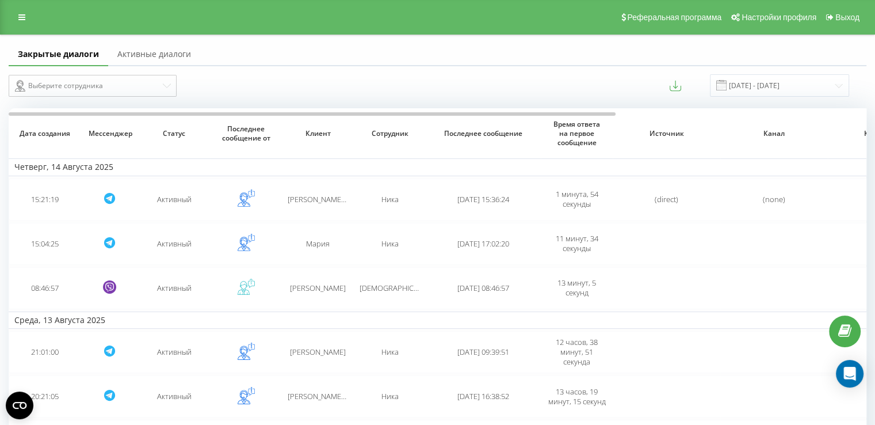
click at [130, 47] on link "Активные диалоги" at bounding box center [154, 54] width 92 height 23
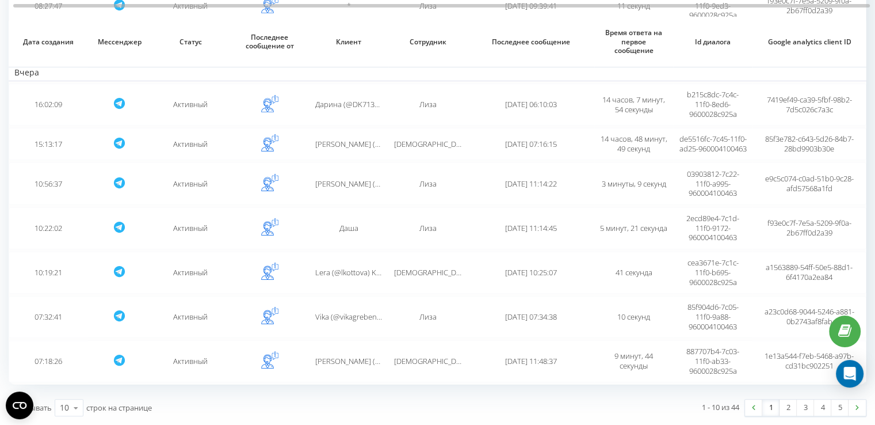
scroll to position [253, 0]
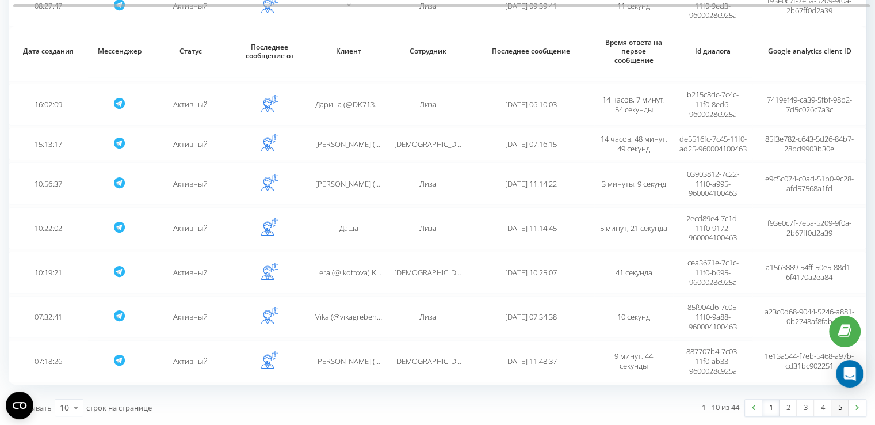
click at [840, 406] on link "5" at bounding box center [839, 407] width 17 height 16
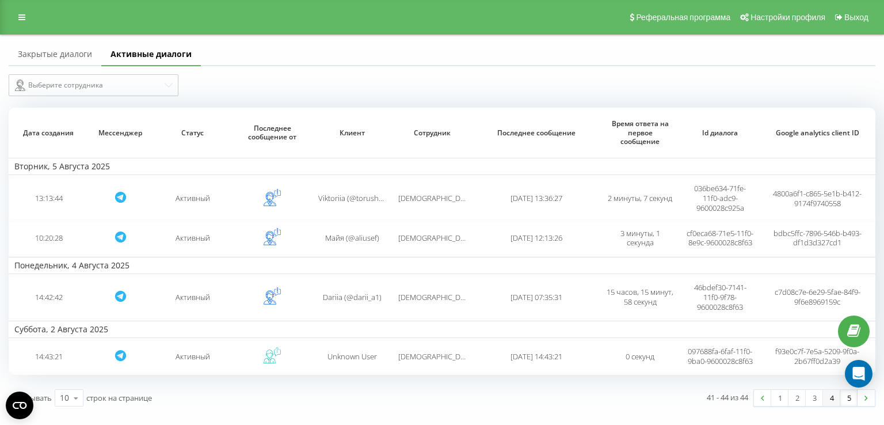
click at [828, 405] on link "4" at bounding box center [831, 398] width 17 height 16
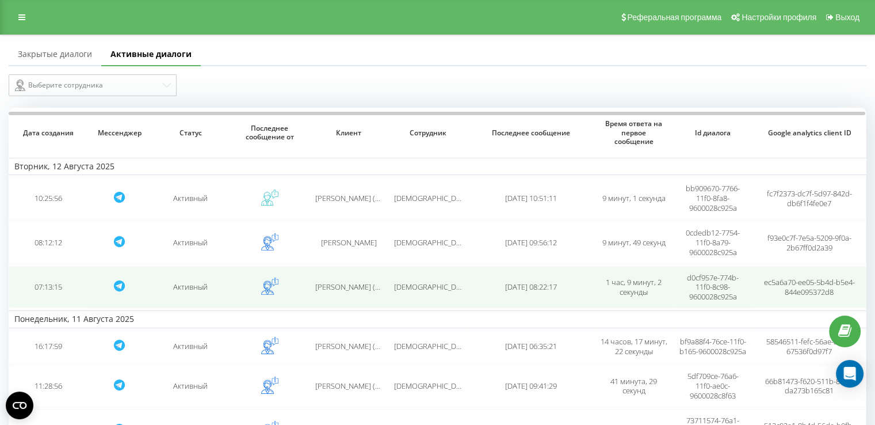
click at [400, 294] on td "Ира" at bounding box center [427, 287] width 79 height 42
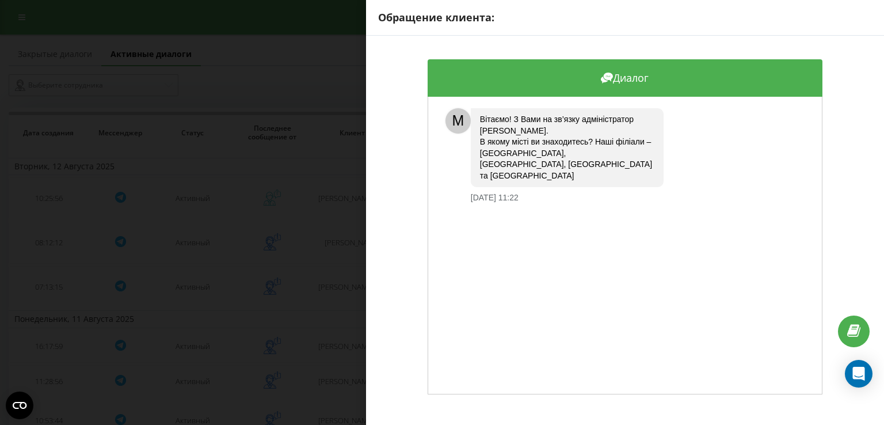
click at [313, 216] on div "Обращение клиента: Диалог M Вітаємо! З Вами на зв’язку адміністратор Ірина. В я…" at bounding box center [442, 212] width 884 height 425
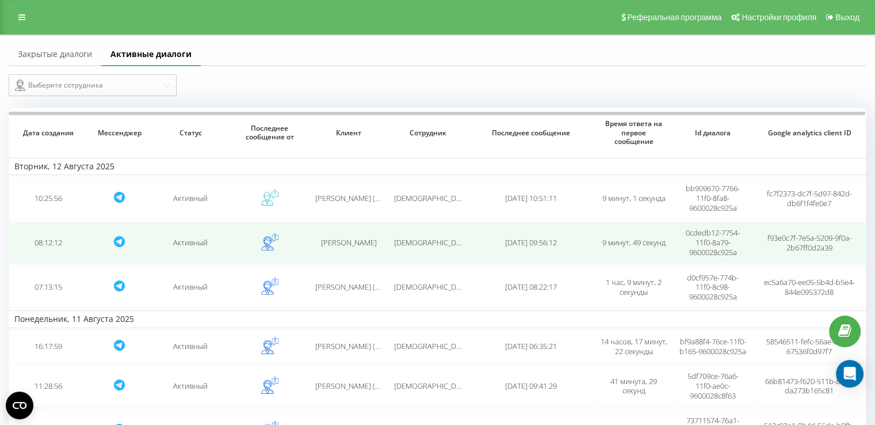
click at [342, 240] on span "Владислав" at bounding box center [349, 242] width 56 height 10
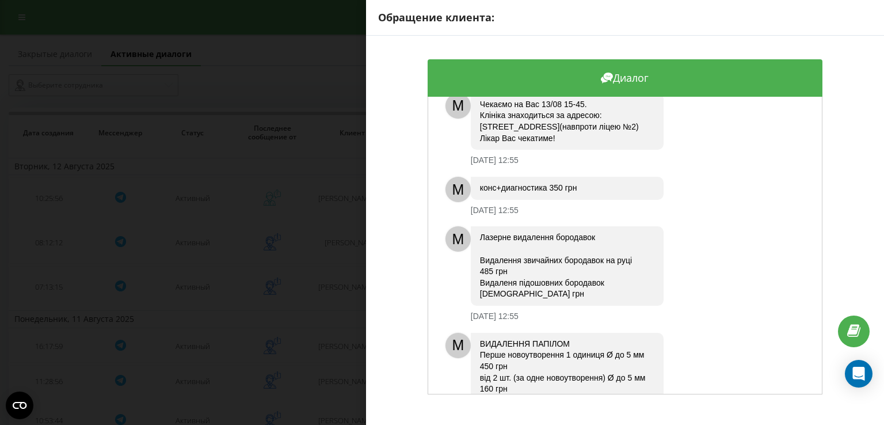
scroll to position [1190, 0]
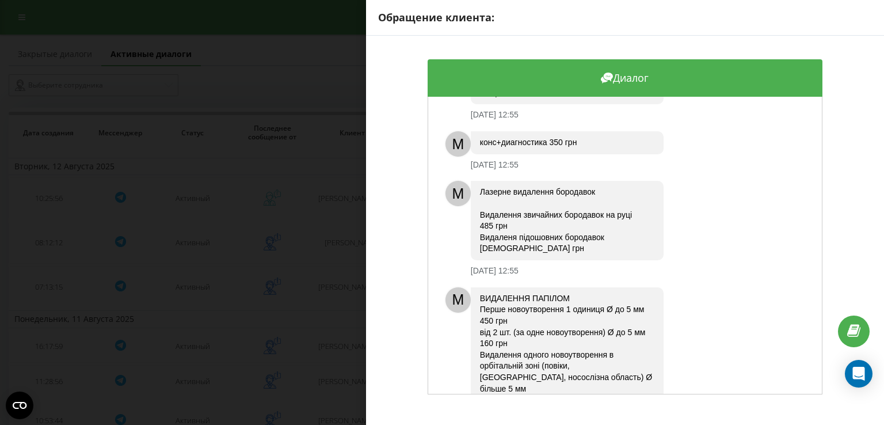
click at [341, 295] on div "Обращение клиента: Диалог Потрібна консультація з приводу видалення бородавок п…" at bounding box center [442, 212] width 884 height 425
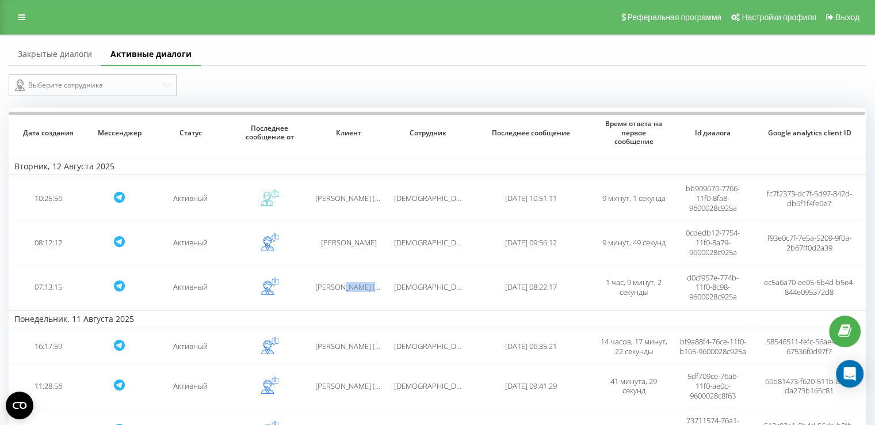
click at [341, 295] on td "Rita (@Rita_Sher)" at bounding box center [349, 287] width 79 height 42
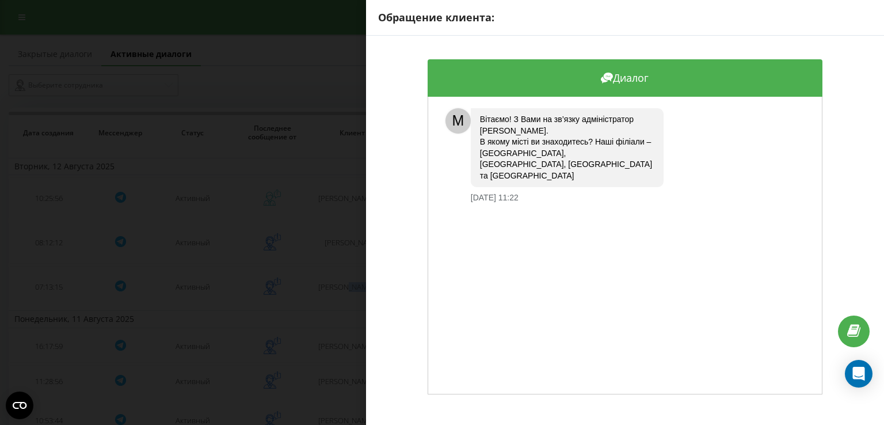
click at [341, 295] on div "Обращение клиента: Диалог M Вітаємо! З Вами на зв’язку адміністратор Ірина. В я…" at bounding box center [442, 212] width 884 height 425
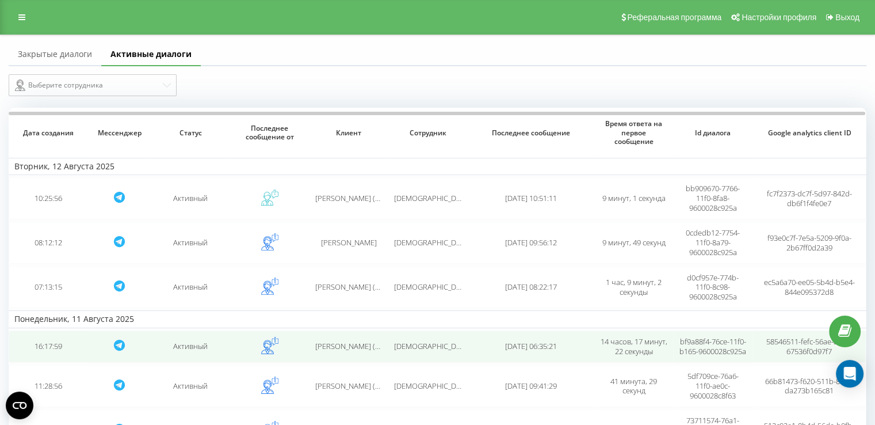
click at [353, 351] on span "Марина Каменчук (@Marinka998)" at bounding box center [369, 346] width 108 height 10
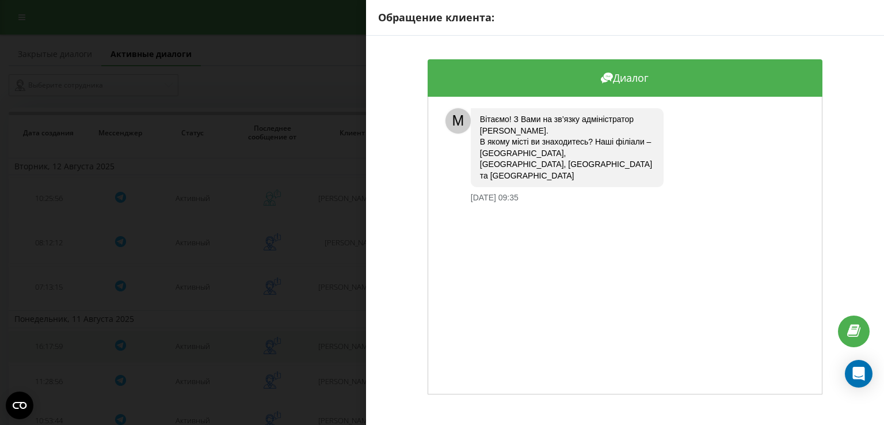
click at [353, 353] on div "Обращение клиента: Диалог M Вітаємо! З Вами на зв’язку адміністратор Ірина. В я…" at bounding box center [442, 212] width 884 height 425
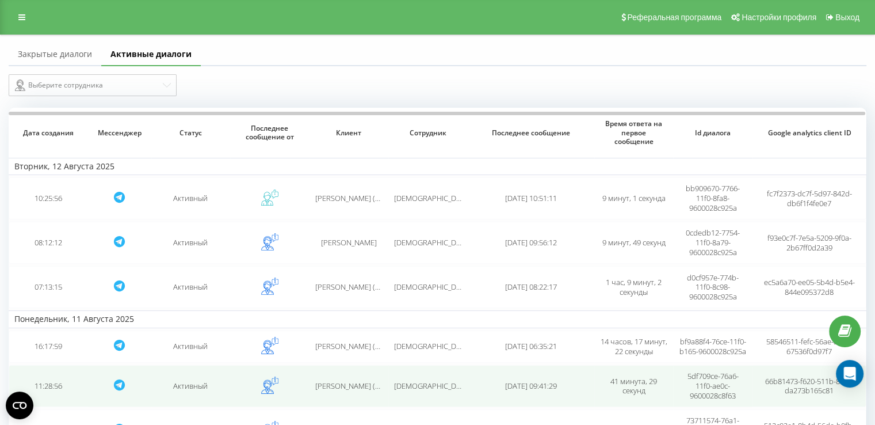
click at [346, 391] on span "Татьяна (@garderobshitsa) Анатольевна" at bounding box center [404, 385] width 178 height 10
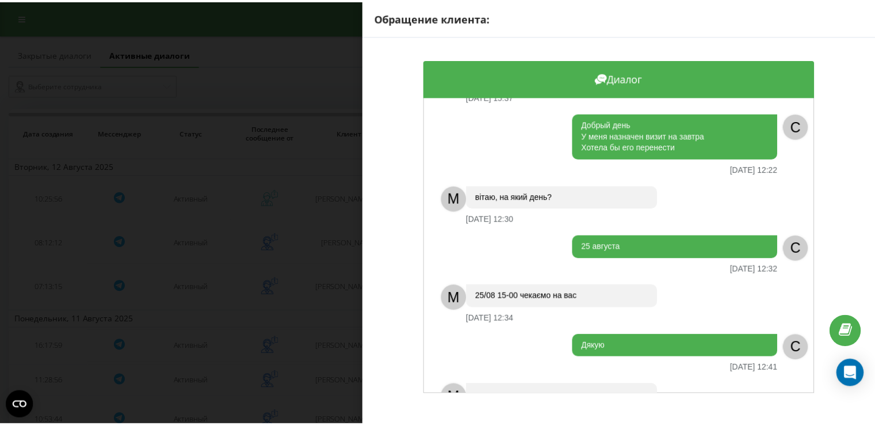
scroll to position [1013, 0]
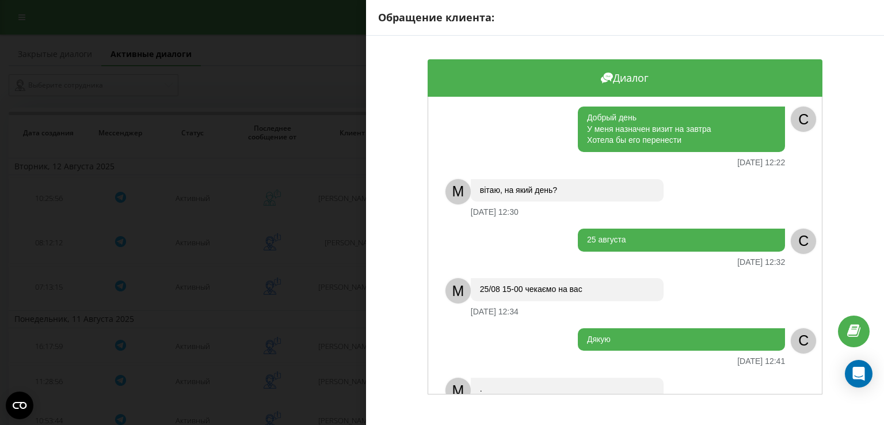
click at [323, 268] on div "Обращение клиента: Диалог Здравствуйте Хотела бы записаться на удаление околоно…" at bounding box center [442, 212] width 884 height 425
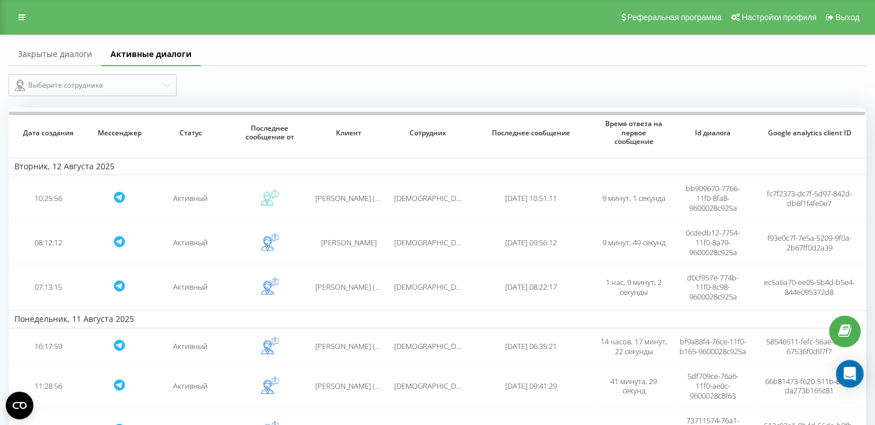
click at [48, 55] on link "Закрытые диалоги" at bounding box center [55, 54] width 93 height 23
